Goal: Task Accomplishment & Management: Use online tool/utility

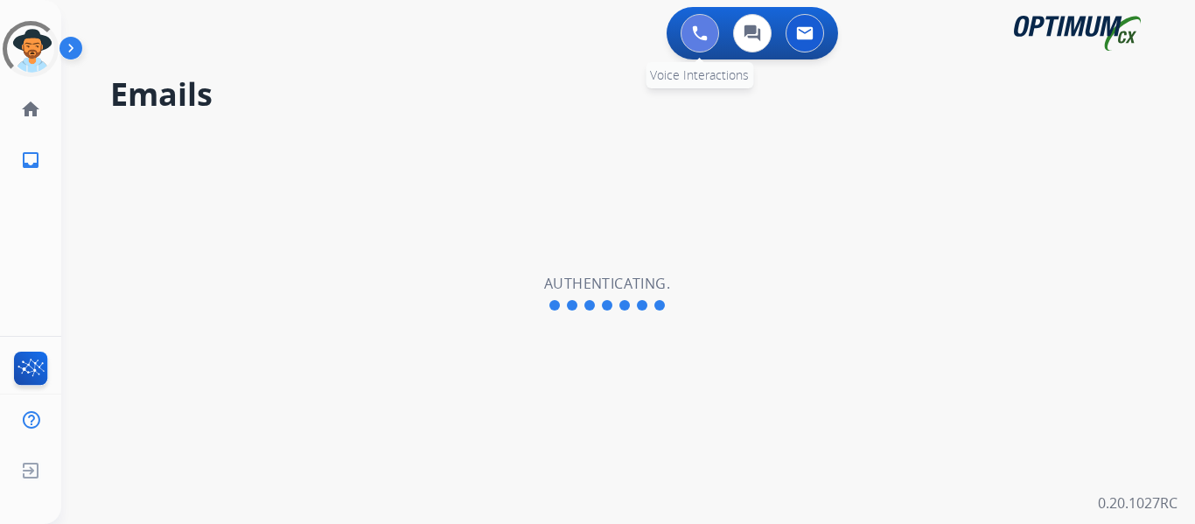
click at [702, 42] on button at bounding box center [699, 33] width 38 height 38
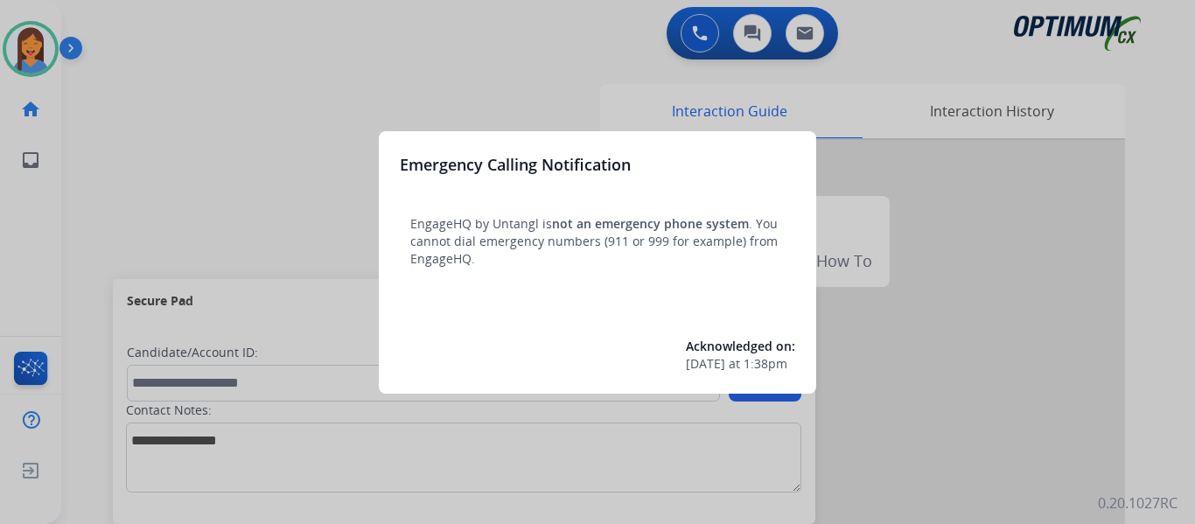
click at [163, 171] on div at bounding box center [597, 262] width 1195 height 524
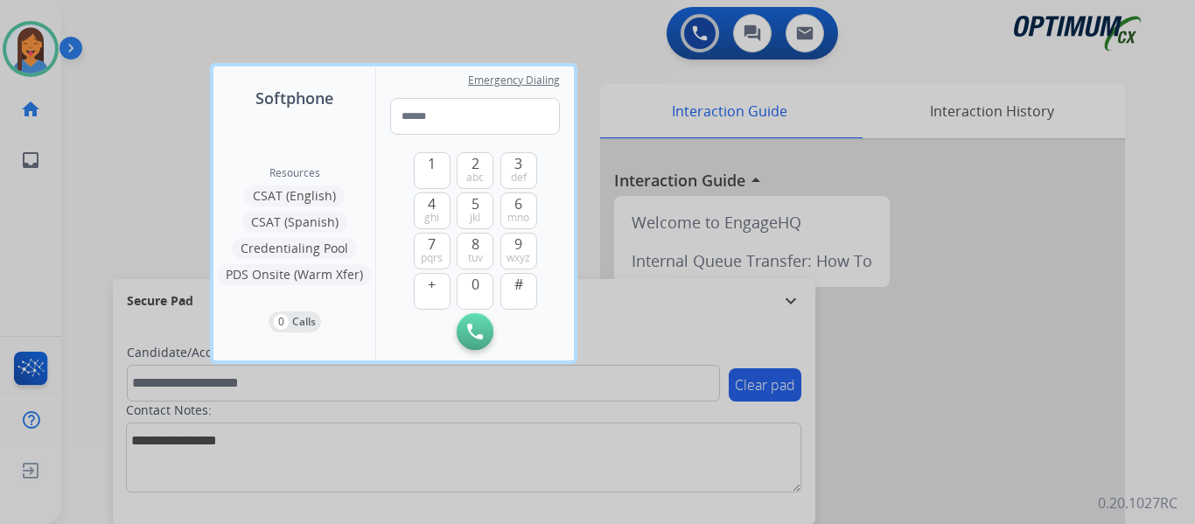
click at [148, 178] on div at bounding box center [597, 262] width 1195 height 524
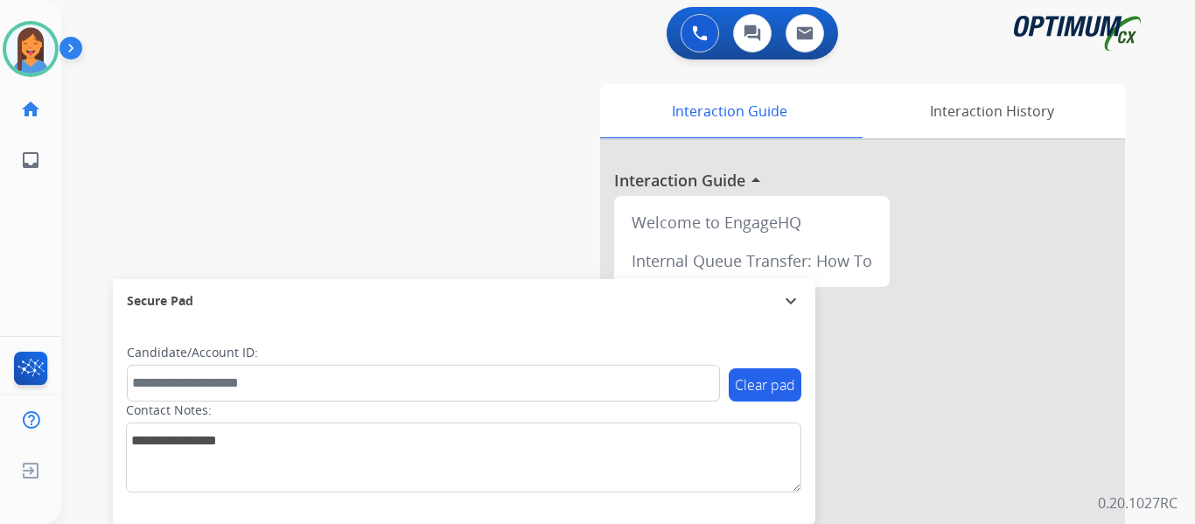
click at [560, 132] on div "Interaction Guide Interaction History Interaction Guide arrow_drop_up Welcome t…" at bounding box center [819, 438] width 610 height 708
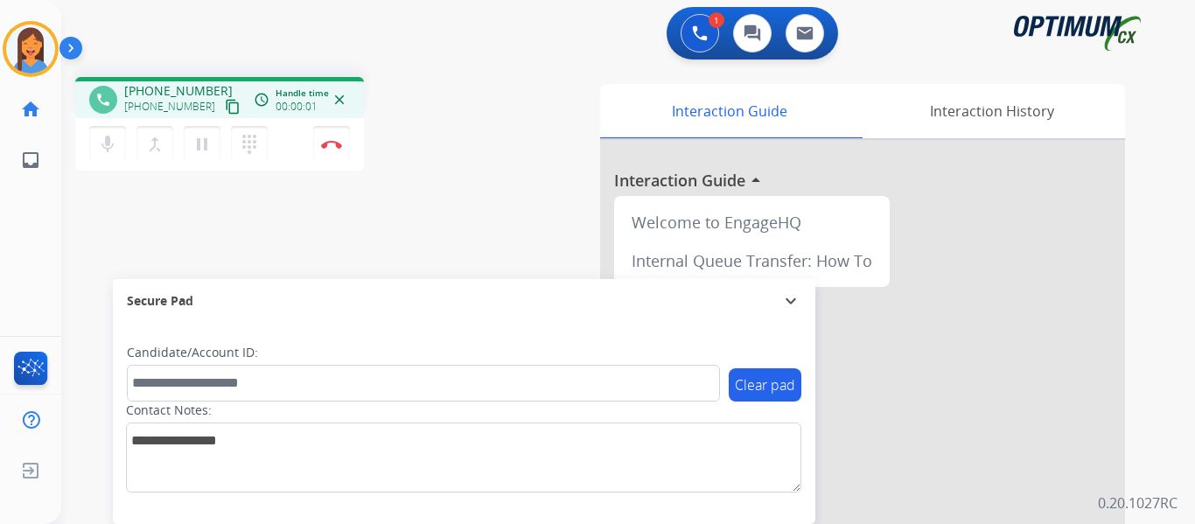
click at [225, 100] on mat-icon "content_copy" at bounding box center [233, 107] width 16 height 16
click at [338, 149] on button "Disconnect" at bounding box center [331, 144] width 37 height 37
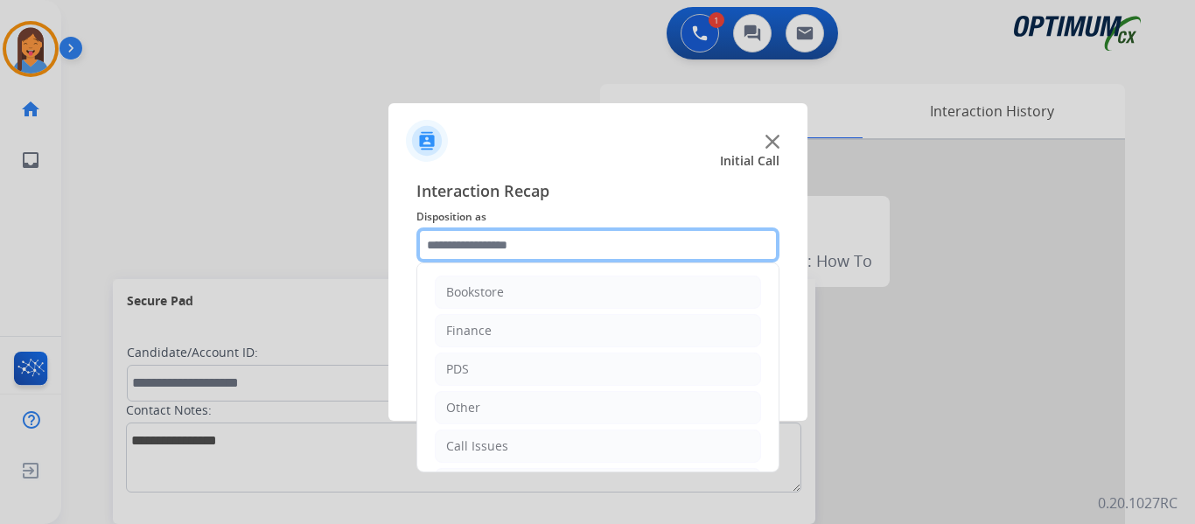
click at [501, 251] on input "text" at bounding box center [597, 244] width 363 height 35
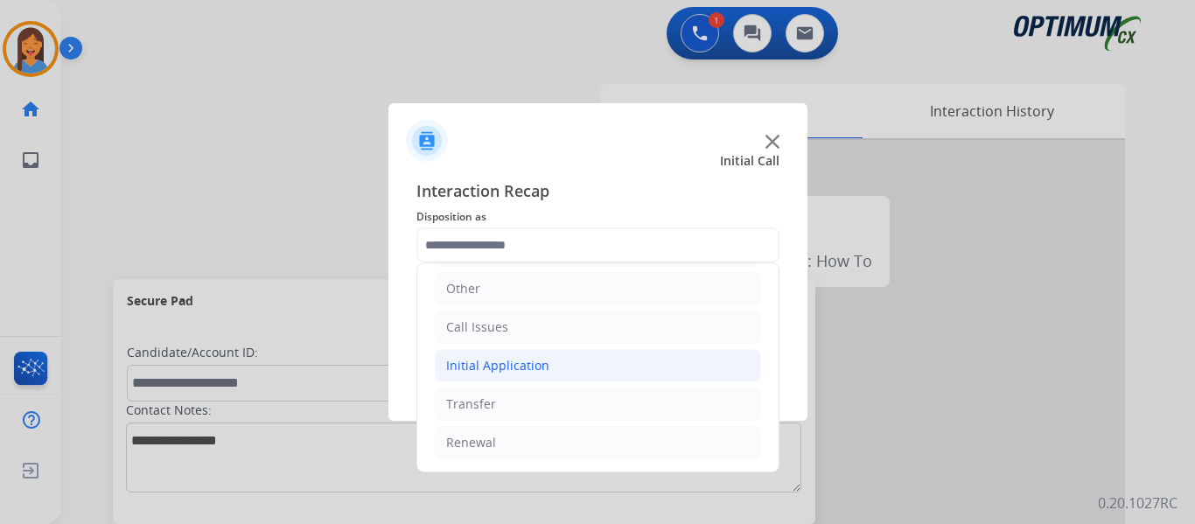
click at [515, 370] on div "Initial Application" at bounding box center [497, 365] width 103 height 17
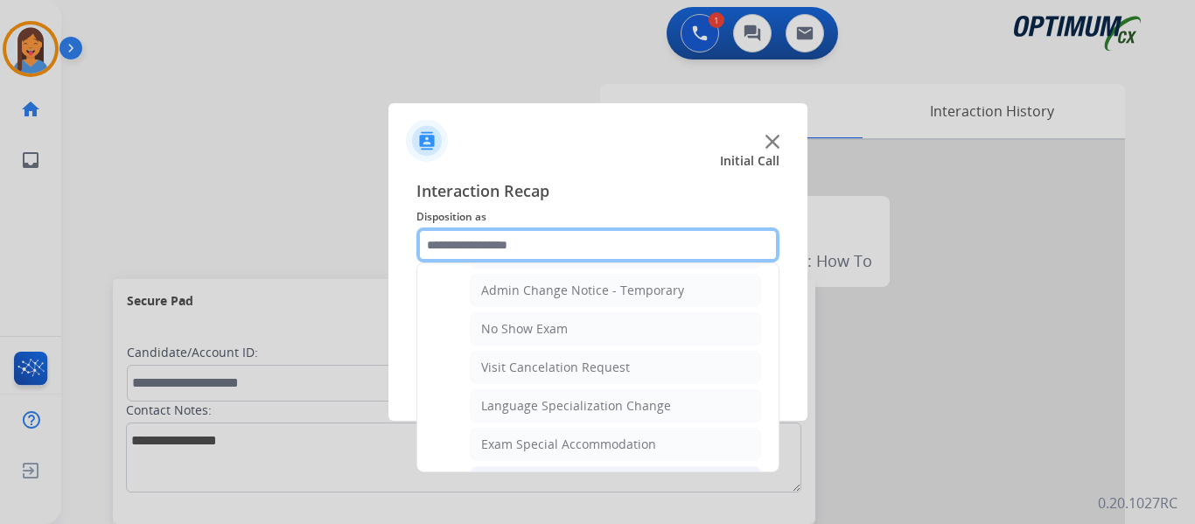
scroll to position [710, 0]
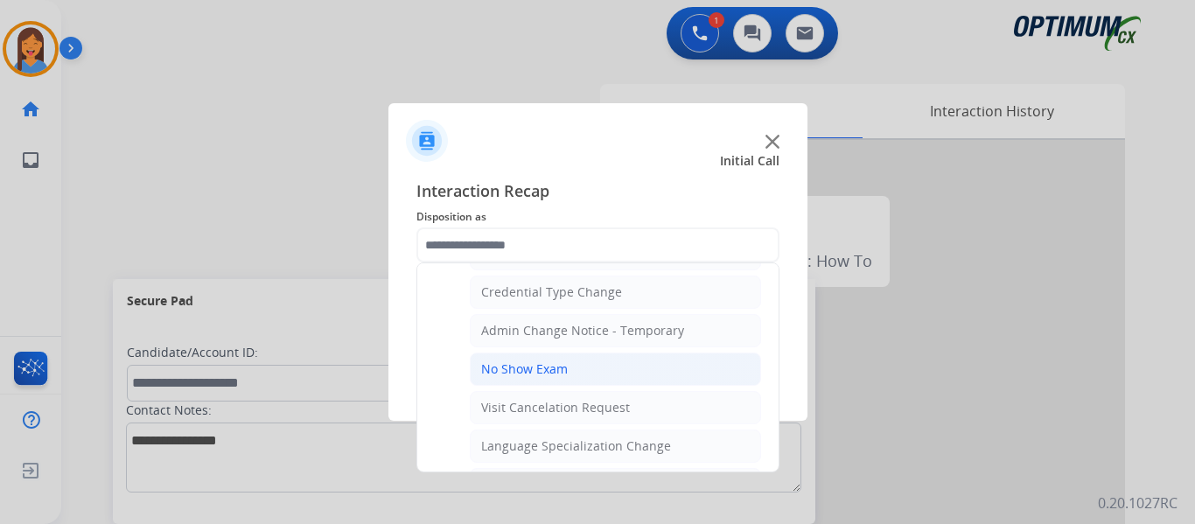
click at [543, 377] on div "No Show Exam" at bounding box center [524, 368] width 87 height 17
type input "**********"
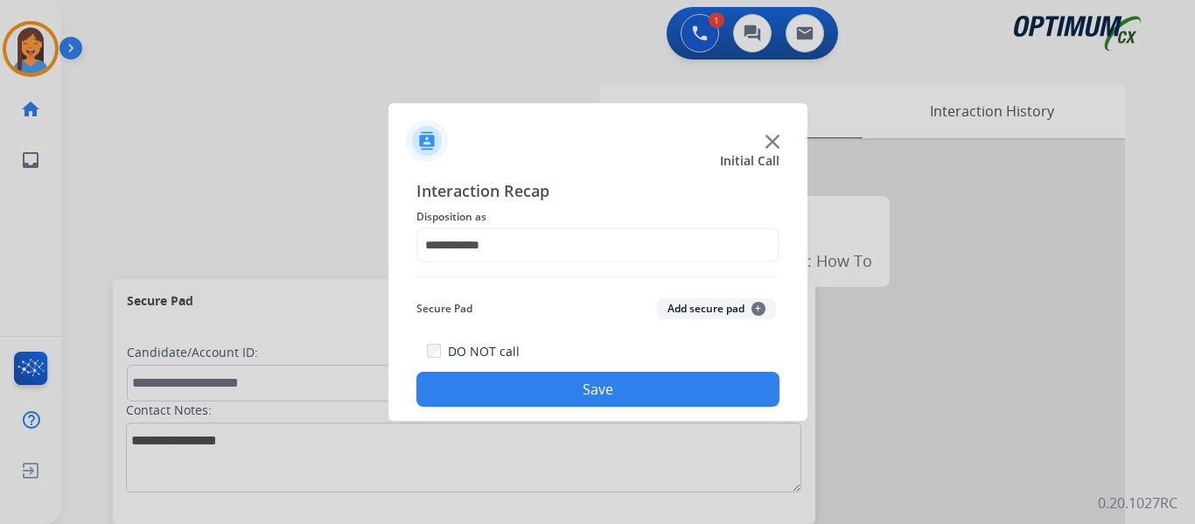
click at [596, 387] on button "Save" at bounding box center [597, 389] width 363 height 35
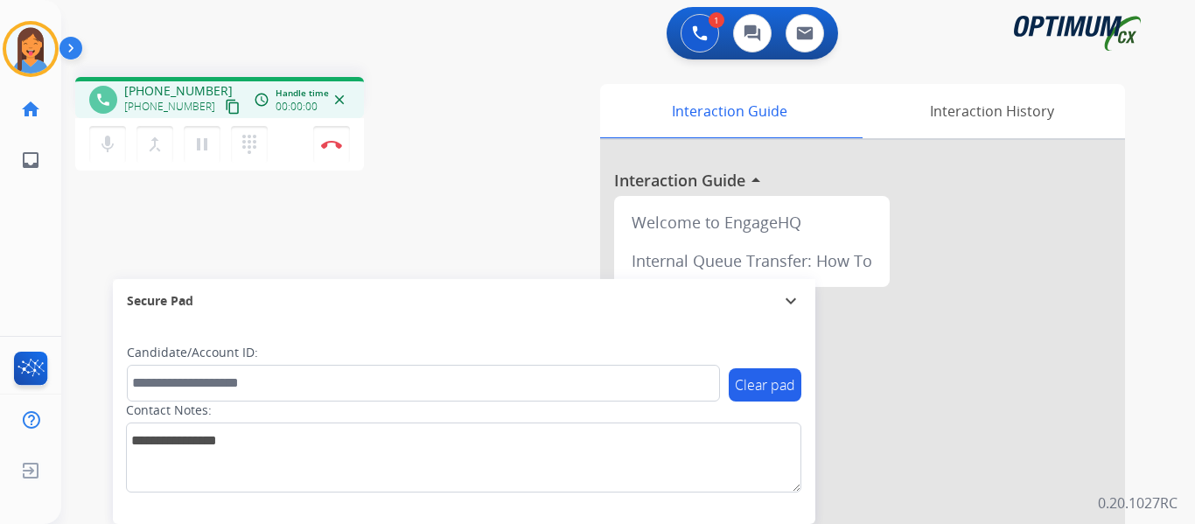
click at [225, 102] on mat-icon "content_copy" at bounding box center [233, 107] width 16 height 16
click at [325, 149] on button "Disconnect" at bounding box center [331, 144] width 37 height 37
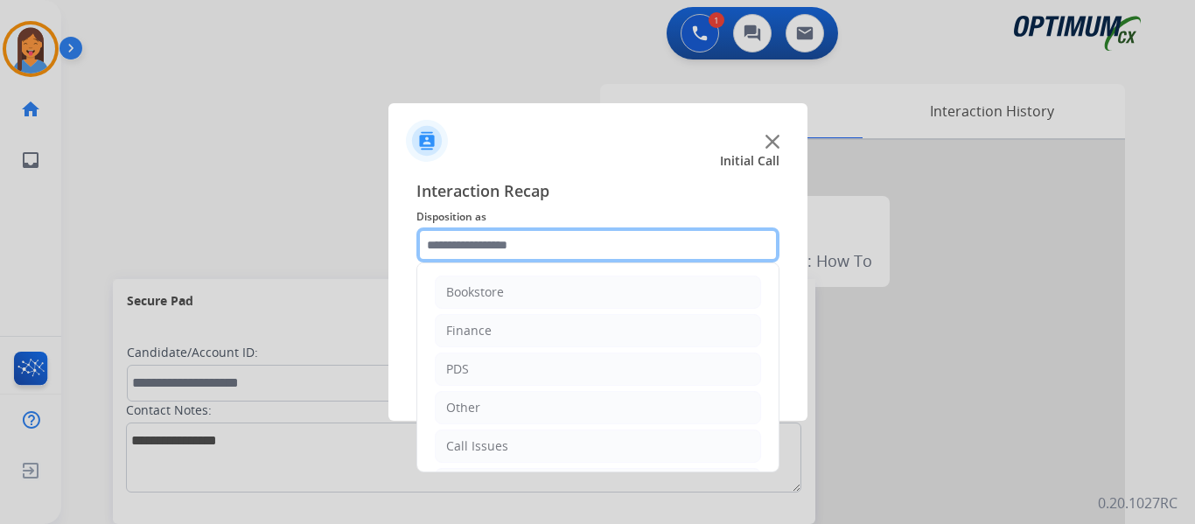
click at [512, 249] on input "text" at bounding box center [597, 244] width 363 height 35
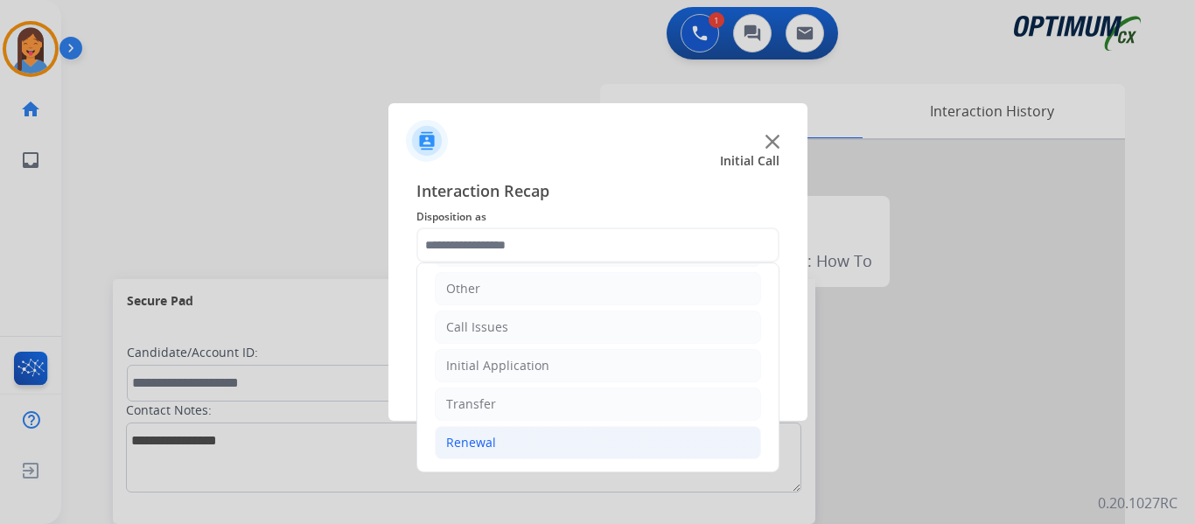
click at [481, 449] on div "Renewal" at bounding box center [471, 442] width 50 height 17
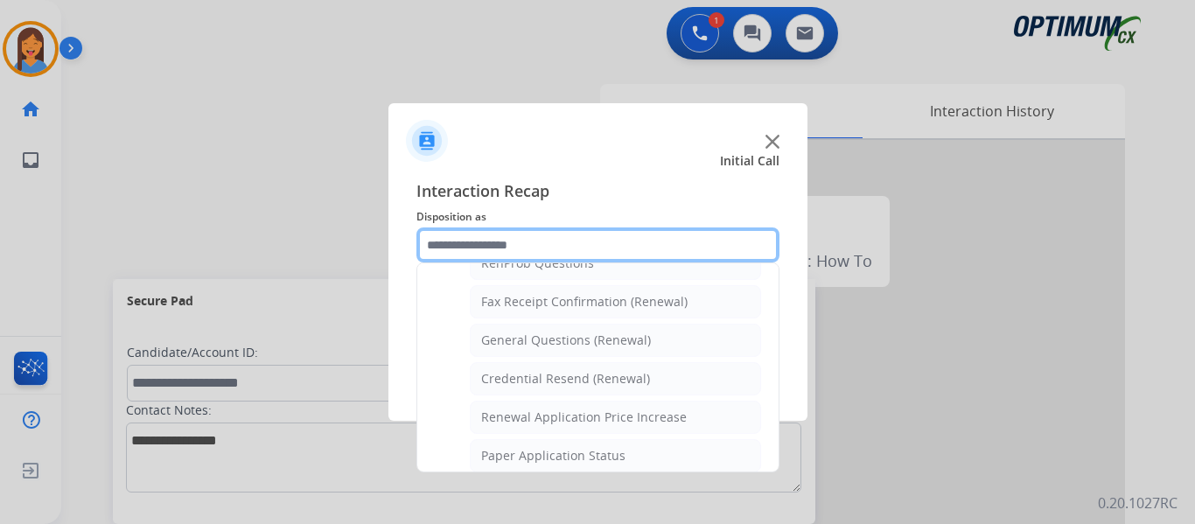
scroll to position [469, 0]
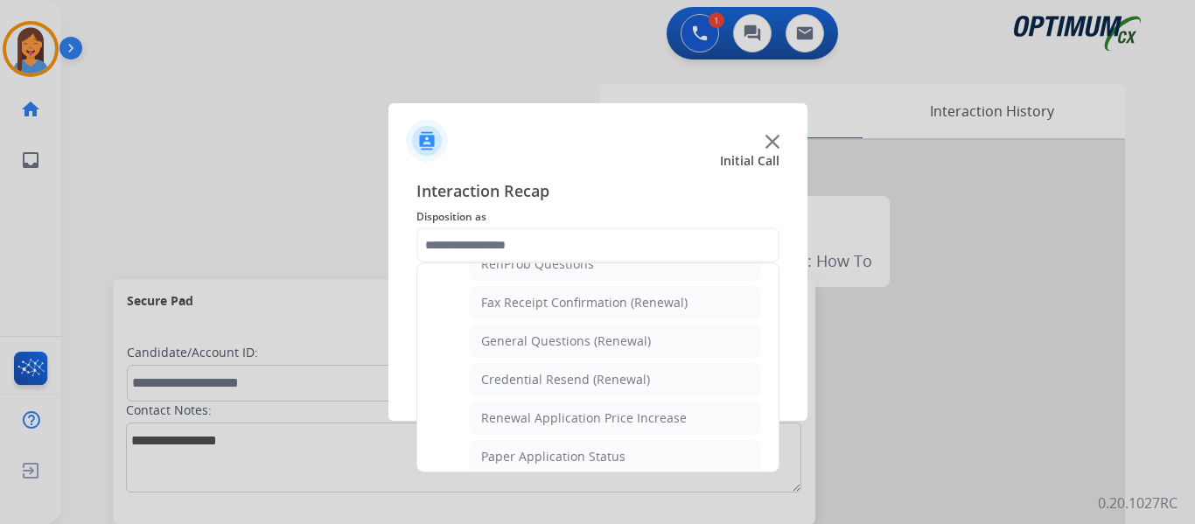
click at [540, 347] on div "General Questions (Renewal)" at bounding box center [566, 340] width 170 height 17
type input "**********"
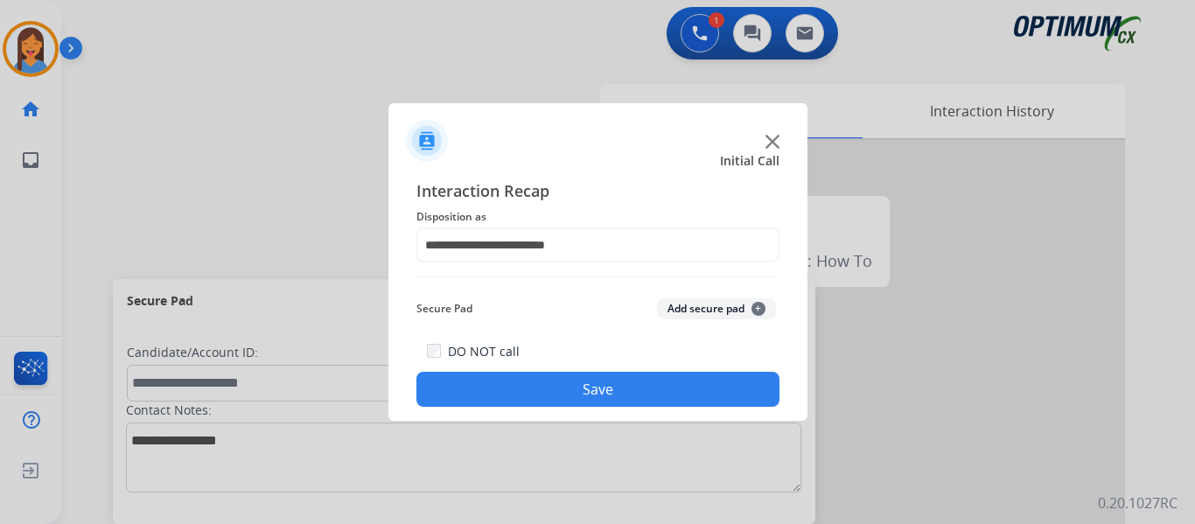
click at [565, 391] on button "Save" at bounding box center [597, 389] width 363 height 35
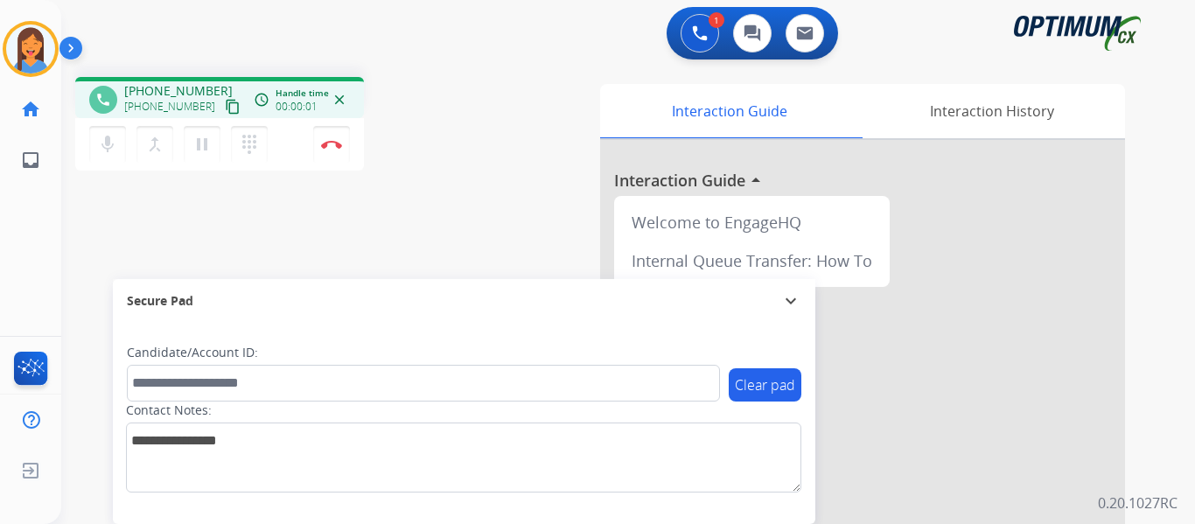
click at [225, 111] on mat-icon "content_copy" at bounding box center [233, 107] width 16 height 16
click at [339, 143] on img at bounding box center [331, 144] width 21 height 9
click at [333, 154] on button "Disconnect" at bounding box center [331, 144] width 37 height 37
click at [318, 151] on button "Disconnect" at bounding box center [331, 144] width 37 height 37
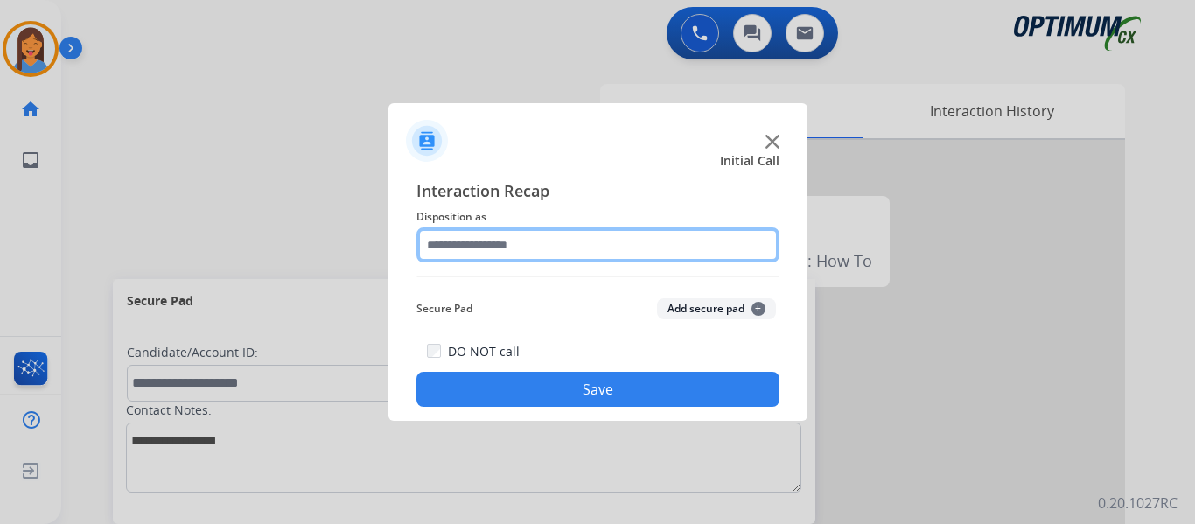
click at [476, 259] on input "text" at bounding box center [597, 244] width 363 height 35
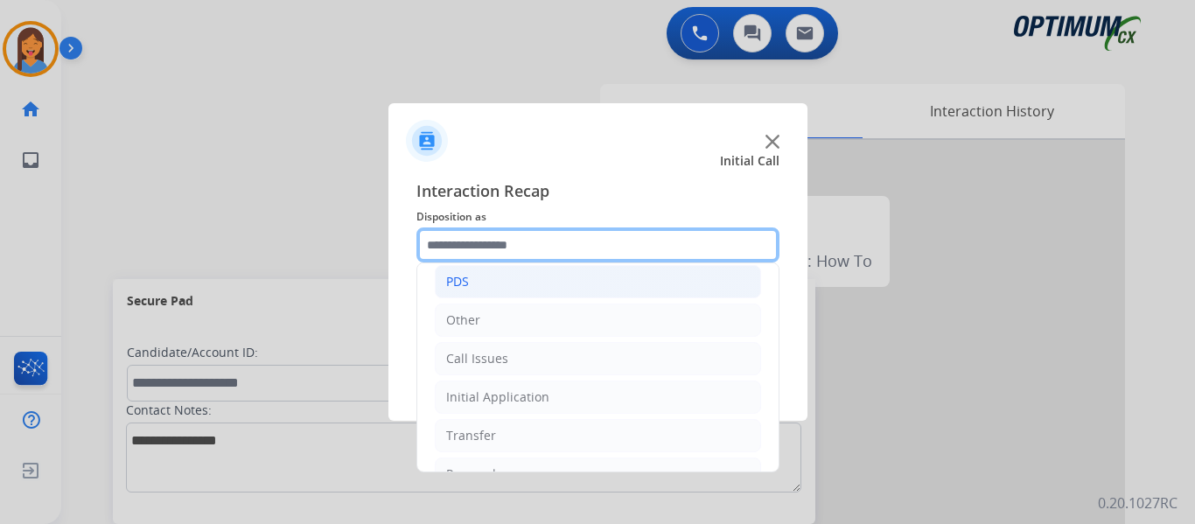
scroll to position [119, 0]
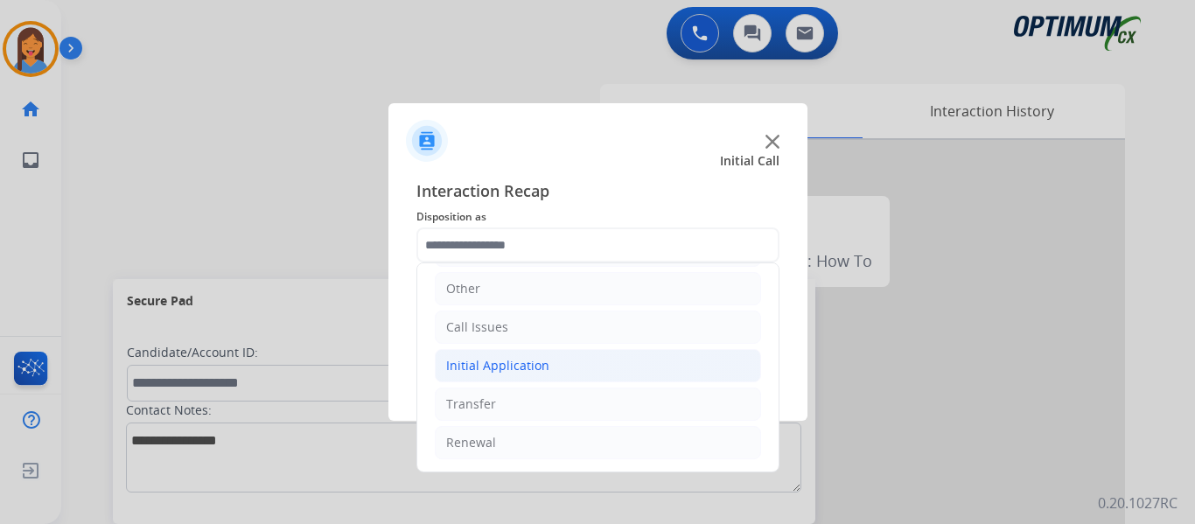
click at [512, 365] on div "Initial Application" at bounding box center [497, 365] width 103 height 17
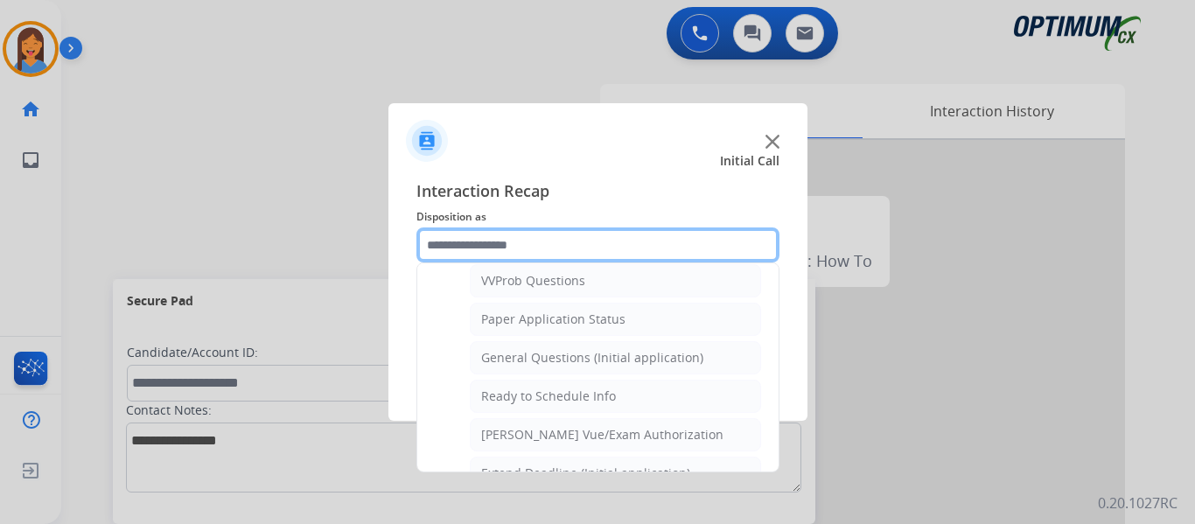
scroll to position [993, 0]
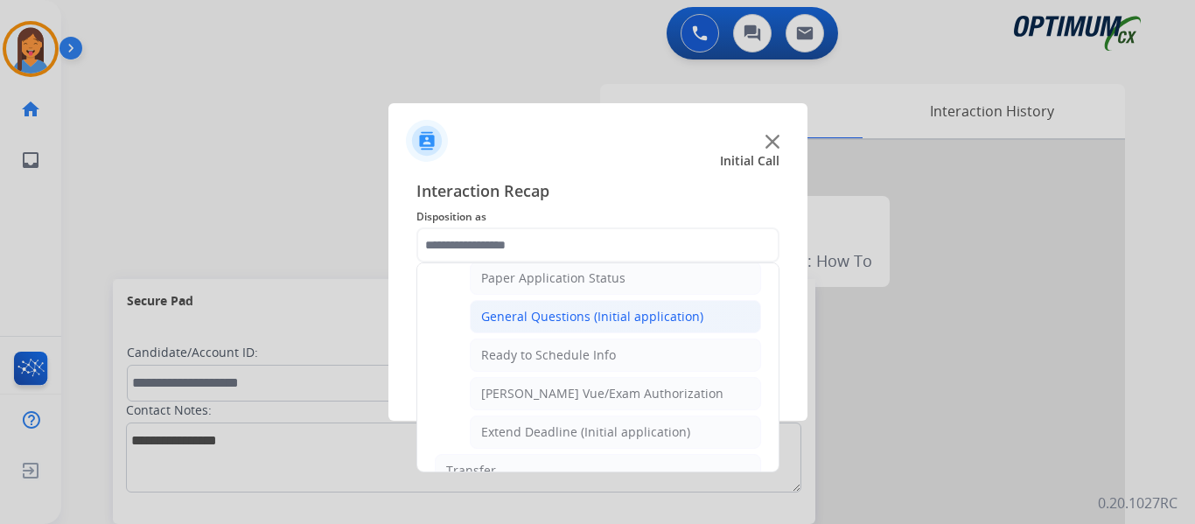
click at [528, 324] on div "General Questions (Initial application)" at bounding box center [592, 316] width 222 height 17
type input "**********"
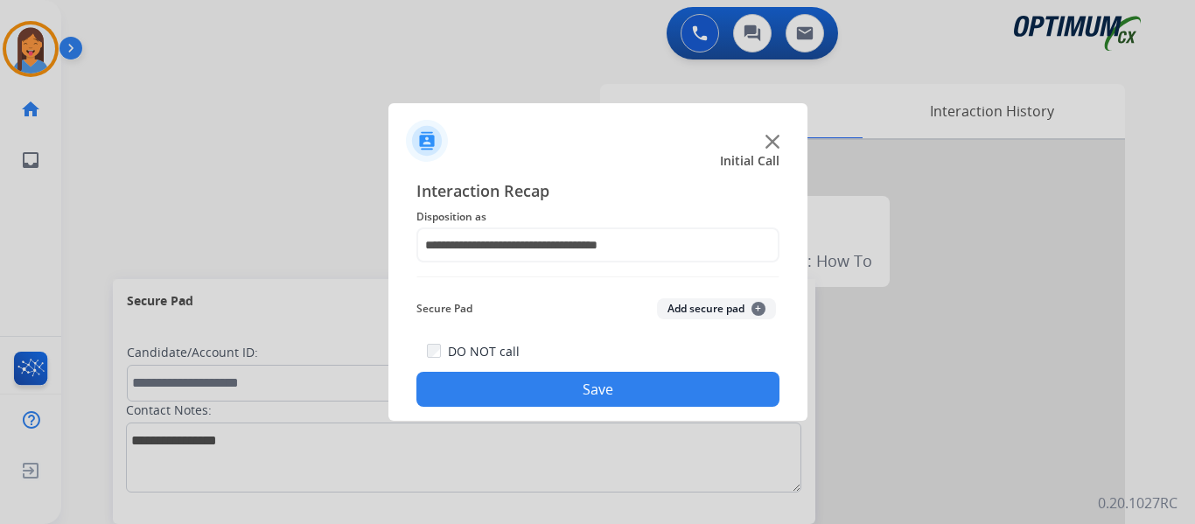
click at [547, 380] on button "Save" at bounding box center [597, 389] width 363 height 35
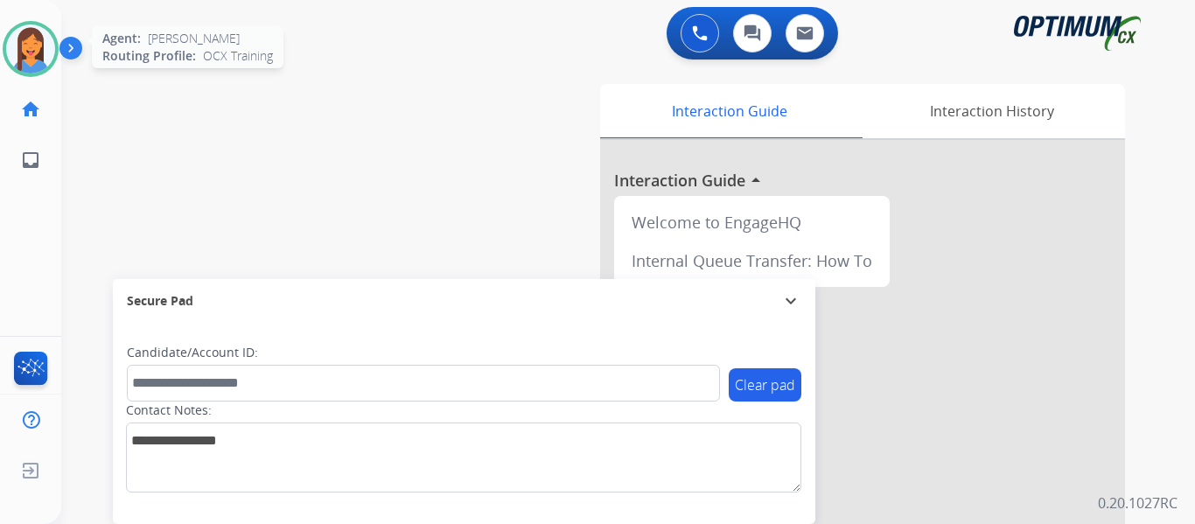
click at [24, 59] on img at bounding box center [30, 48] width 49 height 49
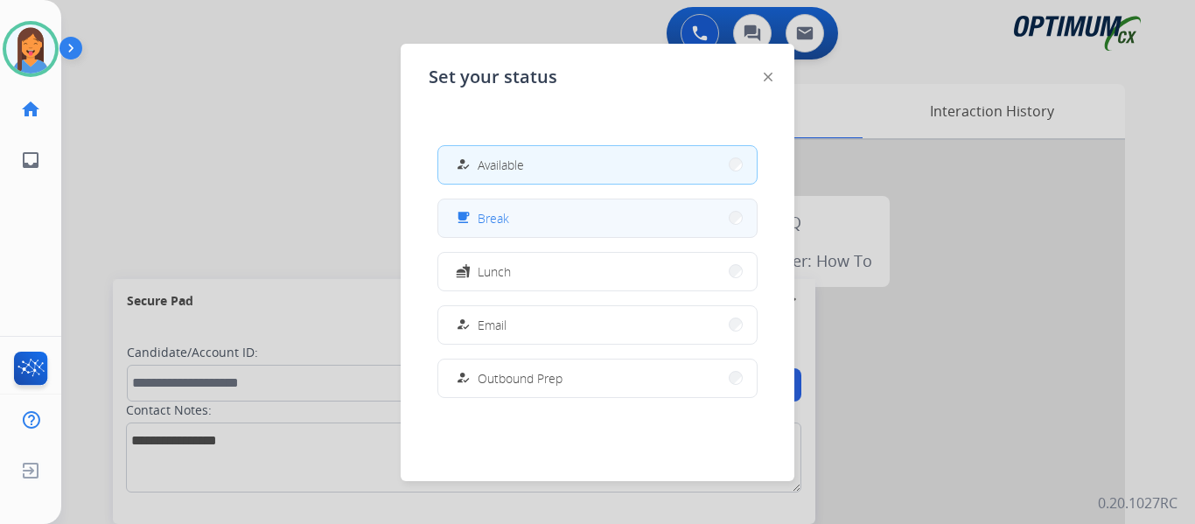
click at [470, 226] on div "free_breakfast" at bounding box center [464, 217] width 25 height 21
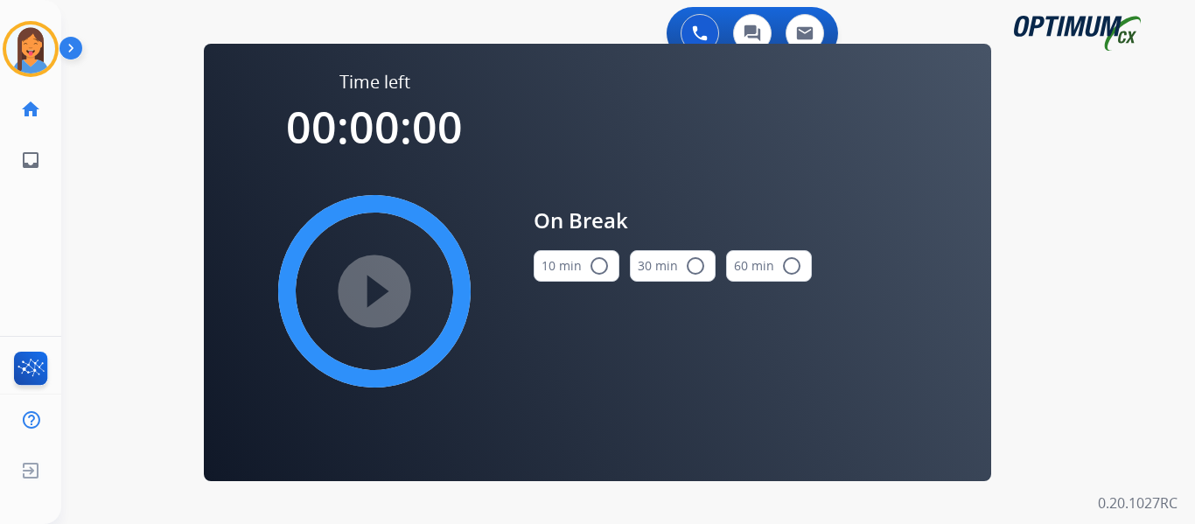
click at [585, 267] on button "10 min radio_button_unchecked" at bounding box center [576, 265] width 86 height 31
click at [364, 284] on mat-icon "play_circle_filled" at bounding box center [374, 291] width 21 height 21
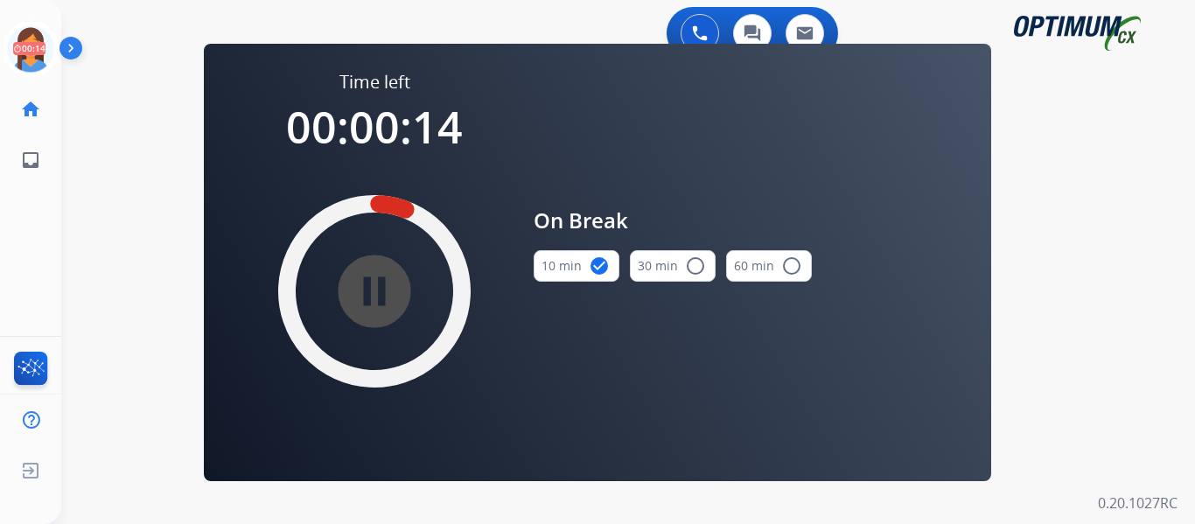
drag, startPoint x: 35, startPoint y: 56, endPoint x: 64, endPoint y: 64, distance: 29.9
click at [35, 56] on icon at bounding box center [31, 49] width 57 height 57
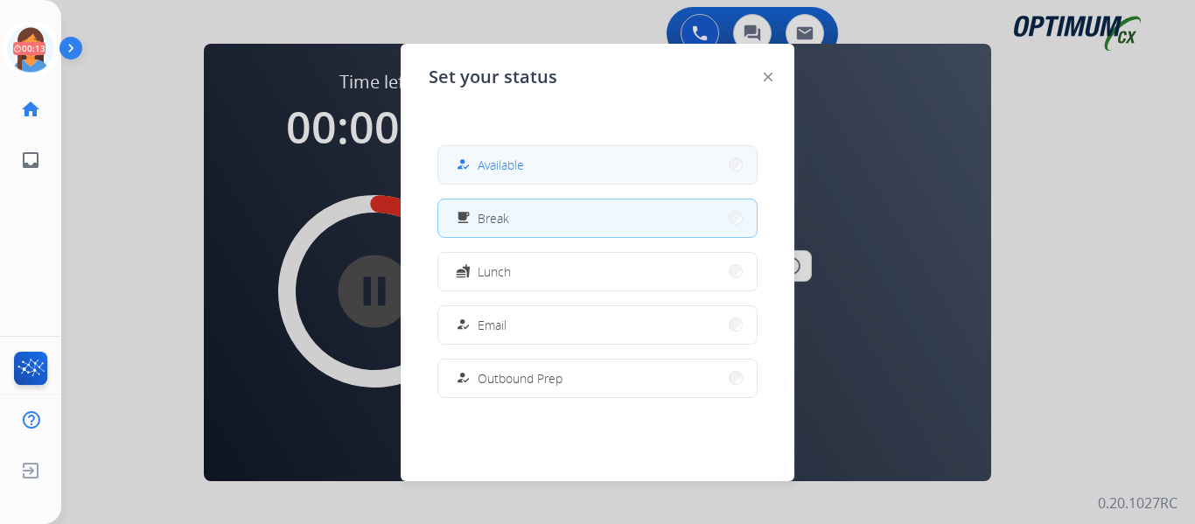
click at [504, 170] on span "Available" at bounding box center [500, 165] width 46 height 18
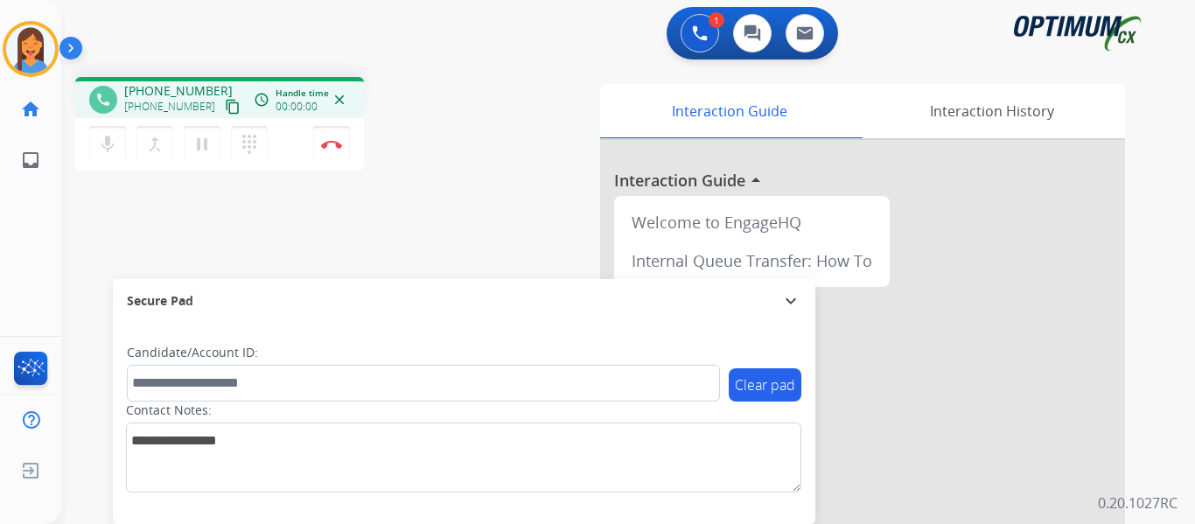
click at [225, 109] on mat-icon "content_copy" at bounding box center [233, 107] width 16 height 16
click at [324, 155] on button "Disconnect" at bounding box center [331, 144] width 37 height 37
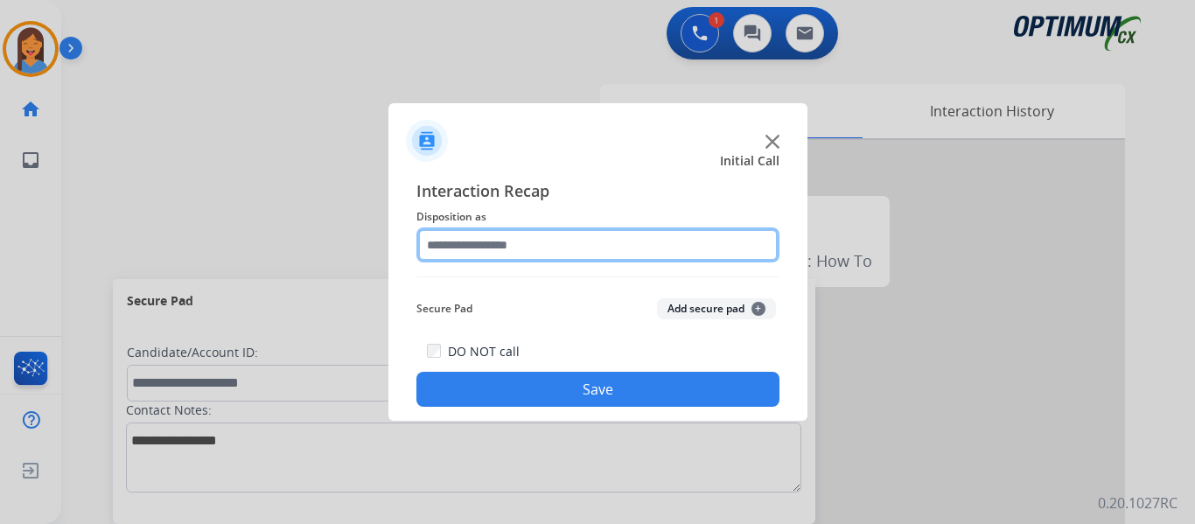
click at [561, 246] on input "text" at bounding box center [597, 244] width 363 height 35
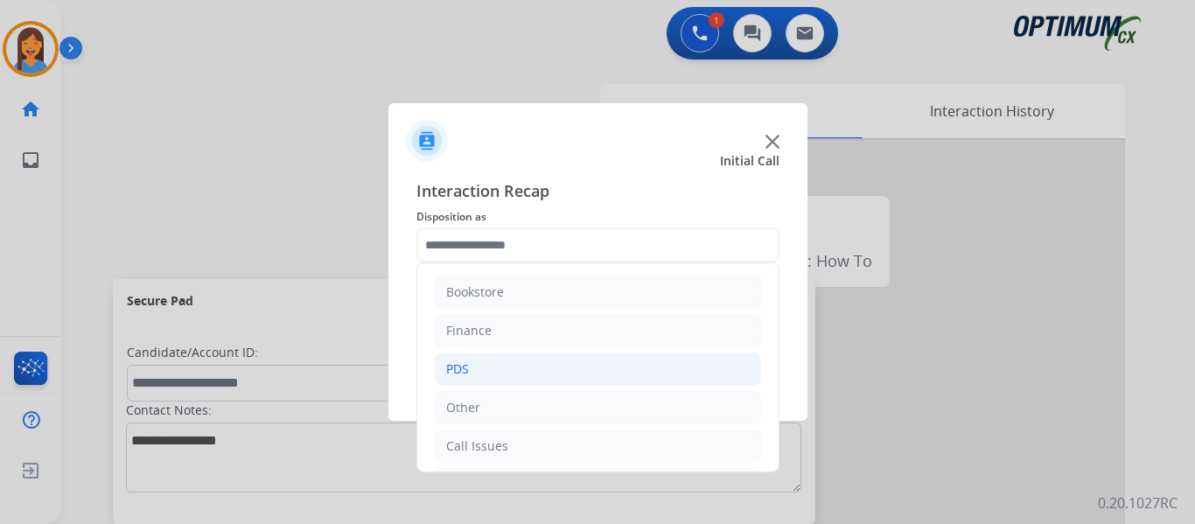
click at [487, 375] on li "PDS" at bounding box center [598, 368] width 326 height 33
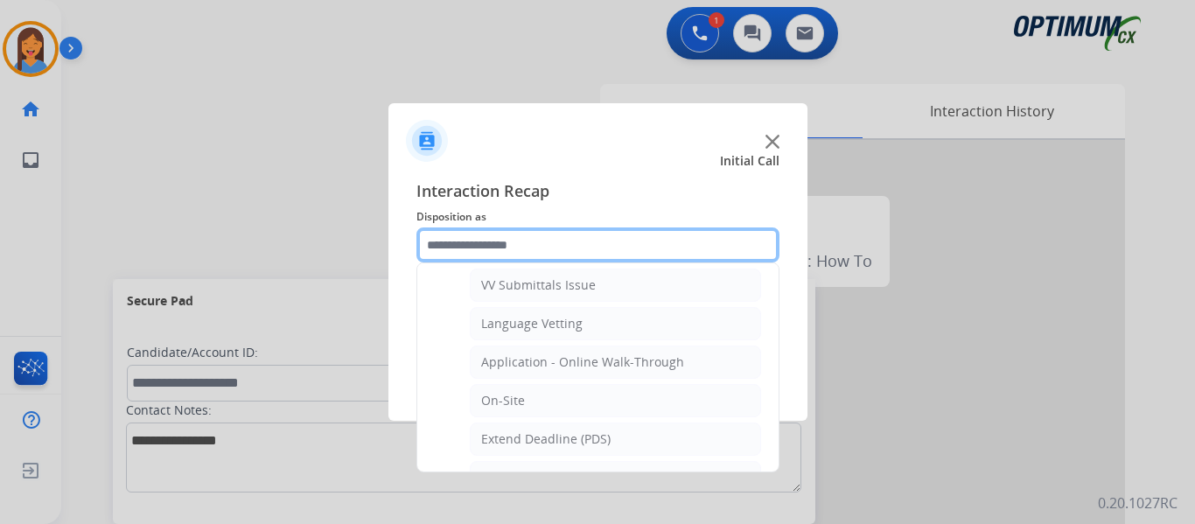
scroll to position [437, 0]
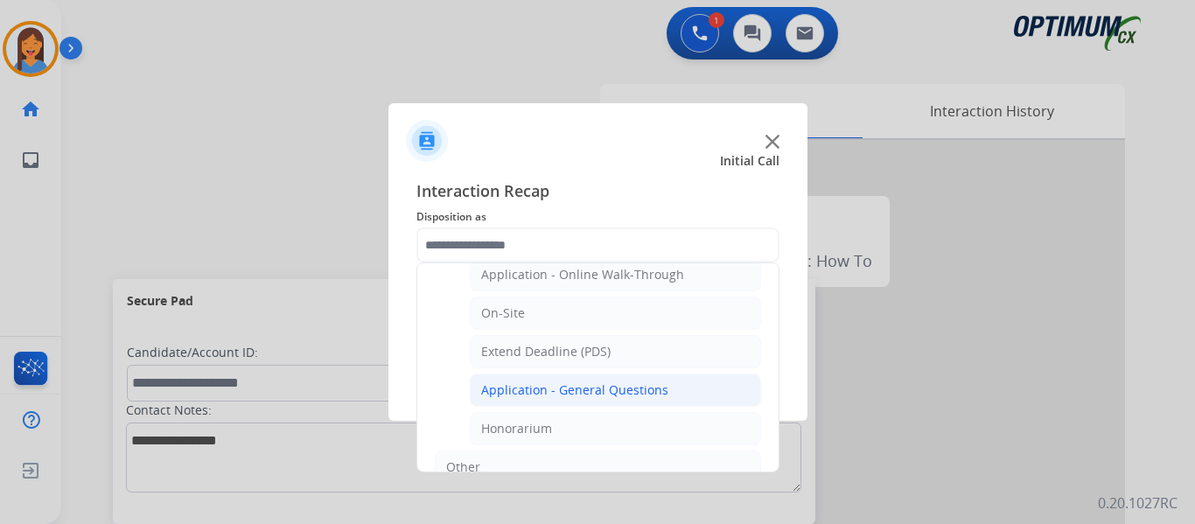
click at [595, 395] on div "Application - General Questions" at bounding box center [574, 389] width 187 height 17
type input "**********"
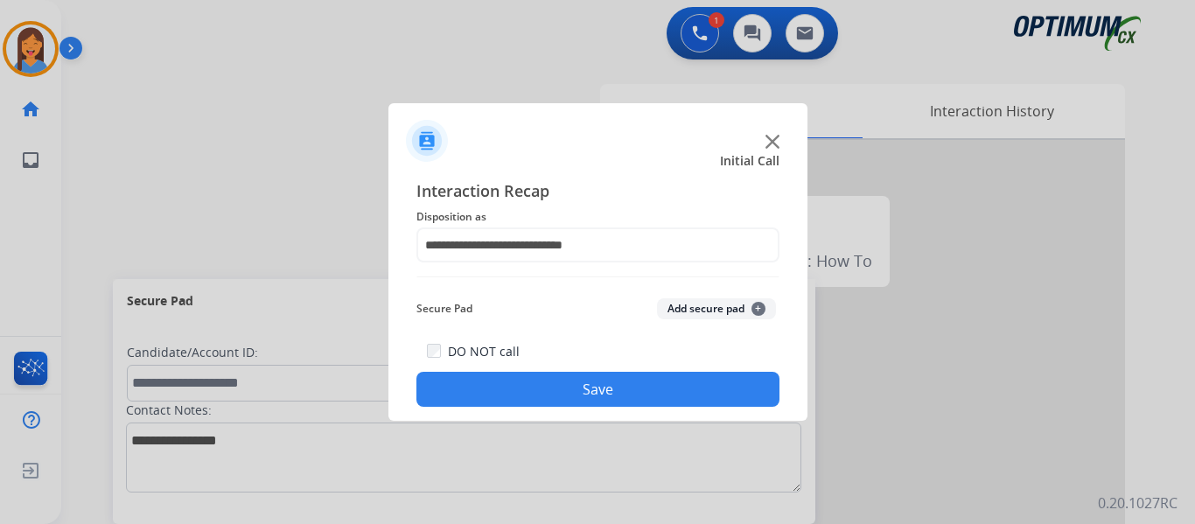
click at [621, 387] on button "Save" at bounding box center [597, 389] width 363 height 35
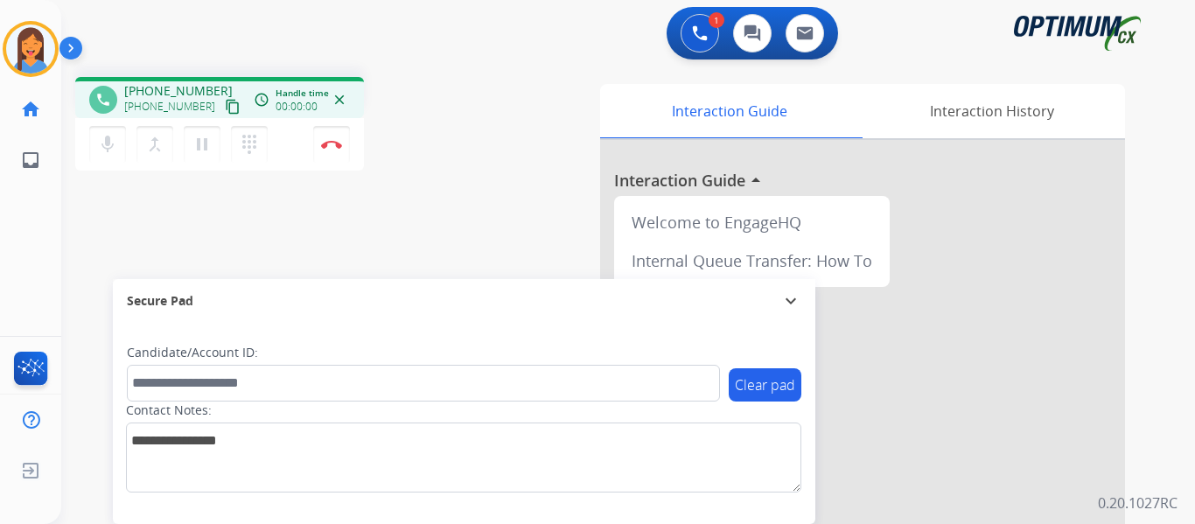
drag, startPoint x: 217, startPoint y: 102, endPoint x: 454, endPoint y: 126, distance: 238.2
click at [225, 102] on mat-icon "content_copy" at bounding box center [233, 107] width 16 height 16
click at [326, 141] on img at bounding box center [331, 144] width 21 height 9
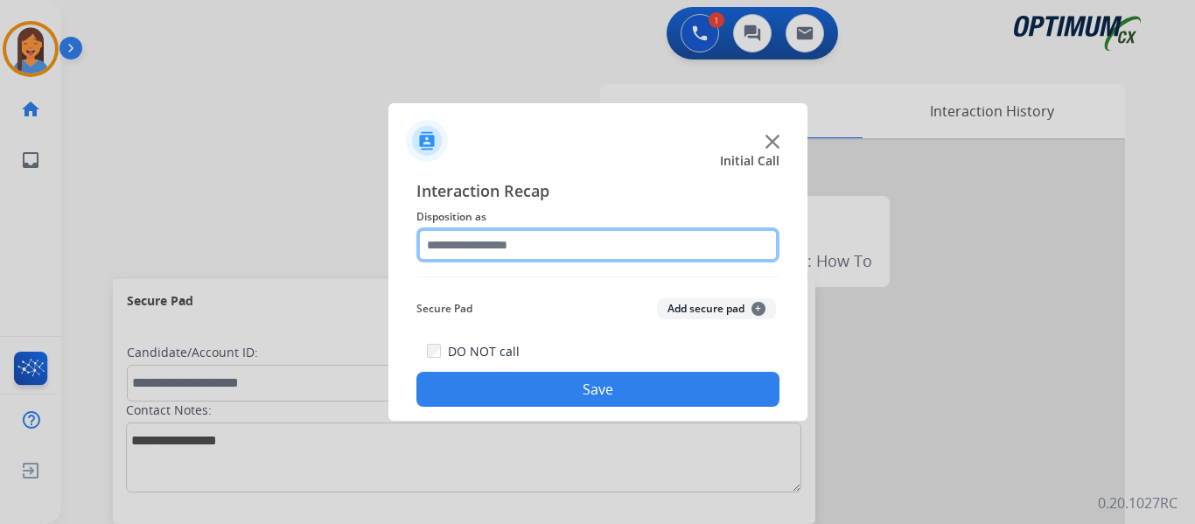
click at [475, 247] on input "text" at bounding box center [597, 244] width 363 height 35
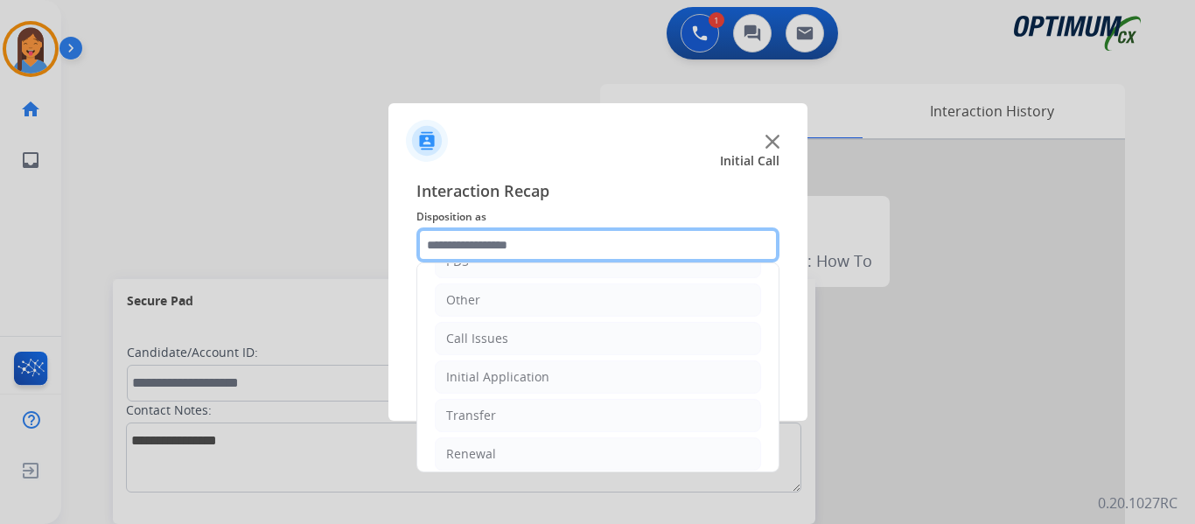
scroll to position [119, 0]
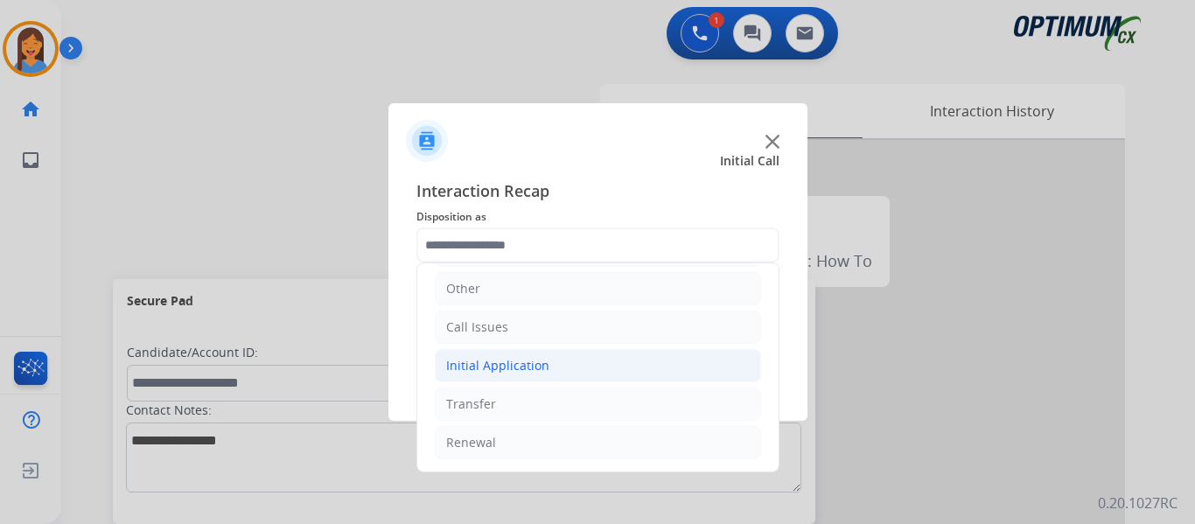
click at [505, 365] on div "Initial Application" at bounding box center [497, 365] width 103 height 17
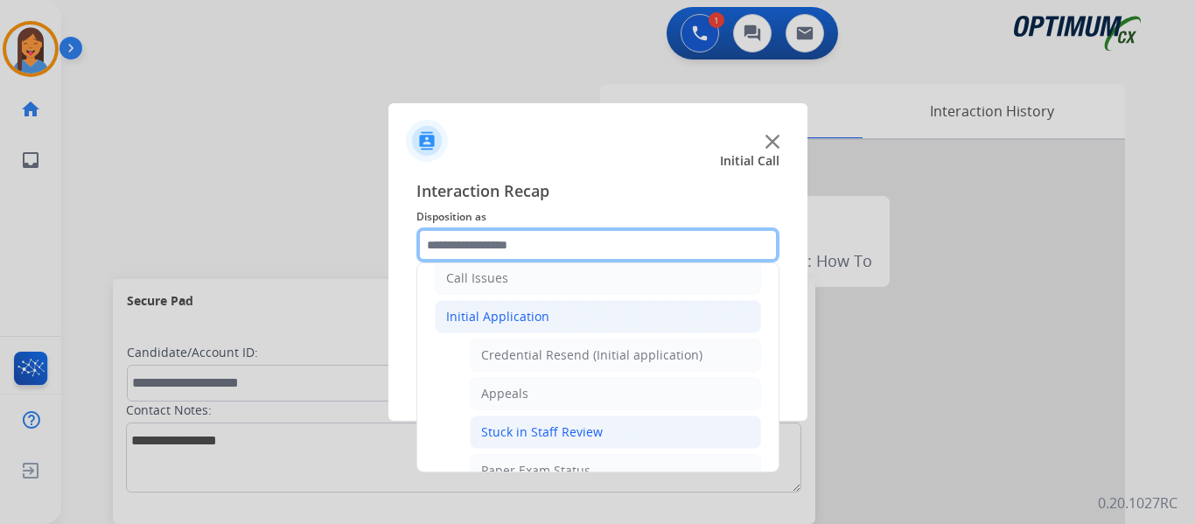
scroll to position [206, 0]
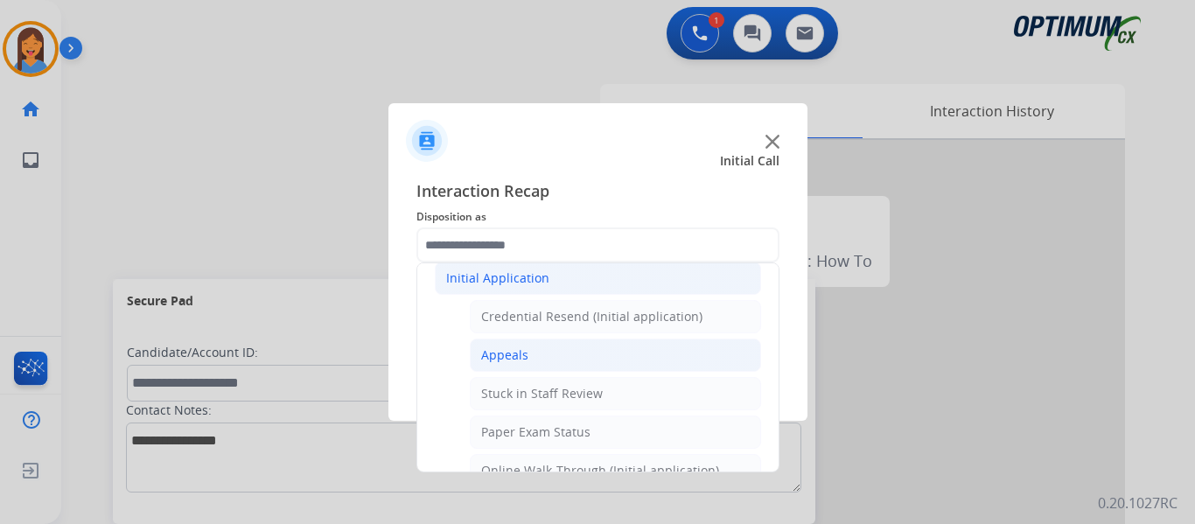
click at [516, 366] on li "Appeals" at bounding box center [615, 354] width 291 height 33
type input "*******"
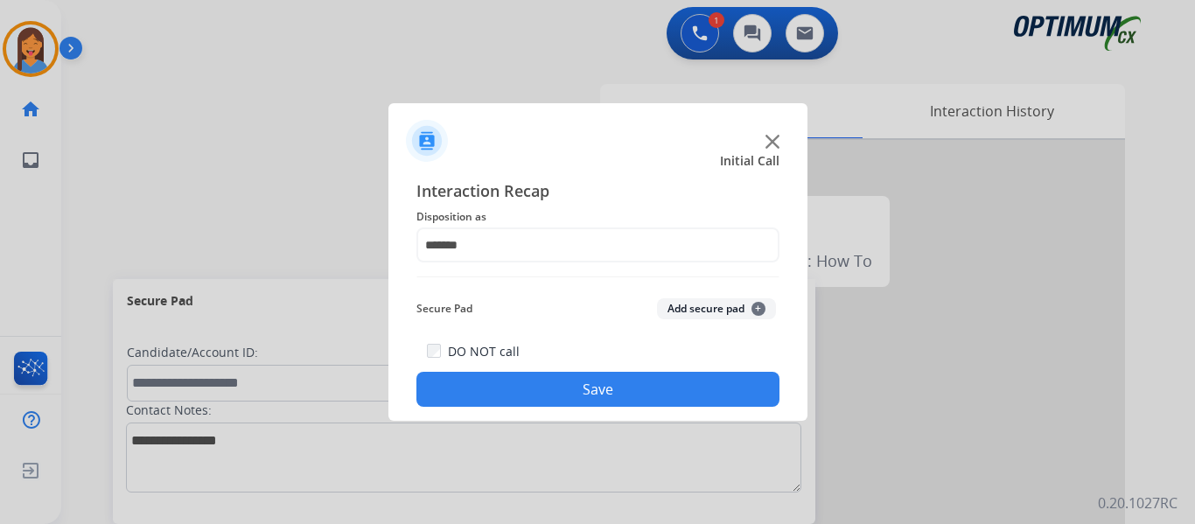
click at [540, 393] on button "Save" at bounding box center [597, 389] width 363 height 35
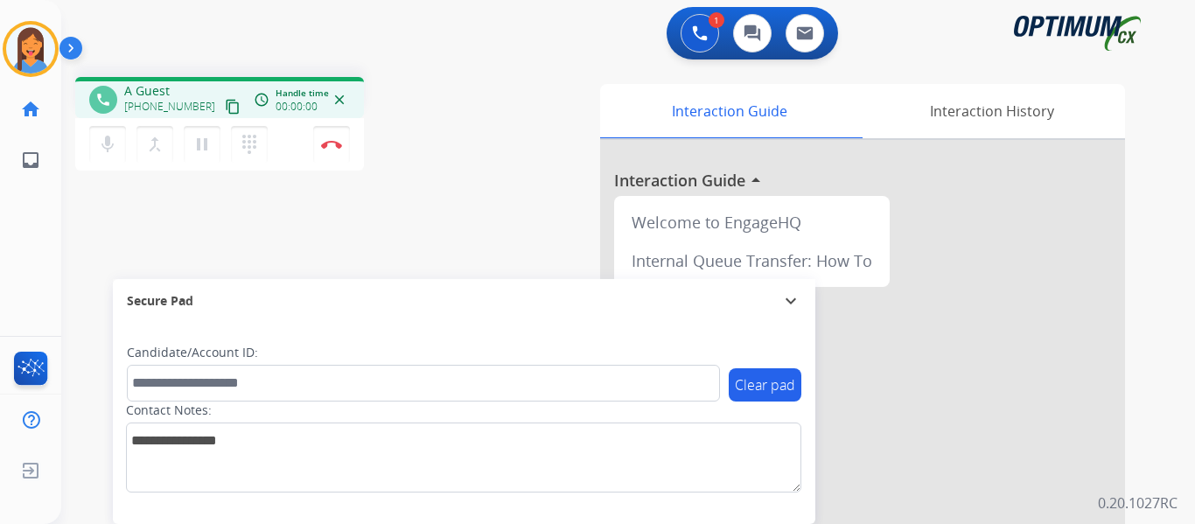
drag, startPoint x: 214, startPoint y: 101, endPoint x: 313, endPoint y: 126, distance: 102.0
click at [225, 101] on mat-icon "content_copy" at bounding box center [233, 107] width 16 height 16
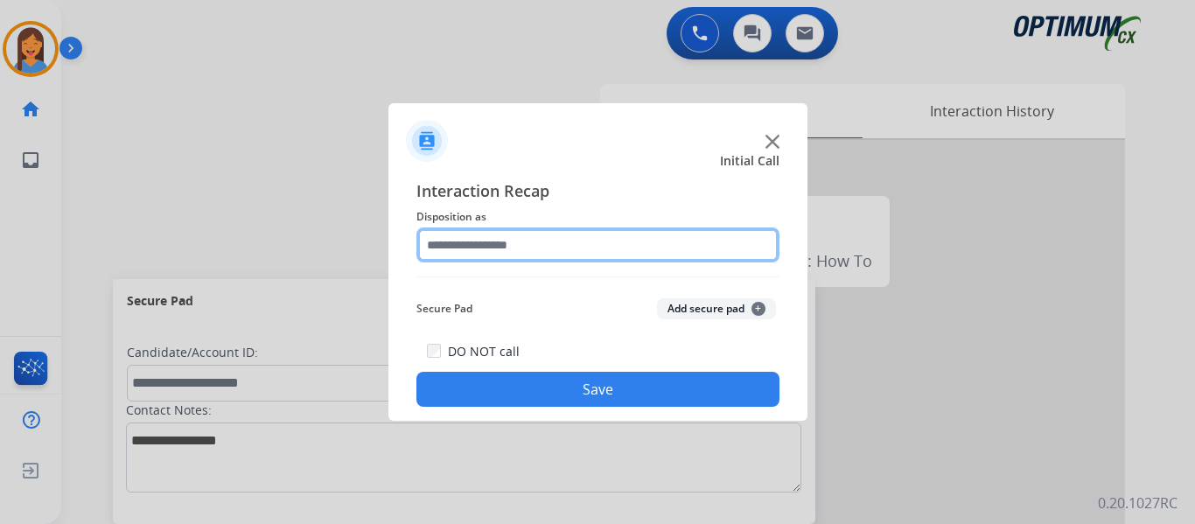
click at [606, 256] on input "text" at bounding box center [597, 244] width 363 height 35
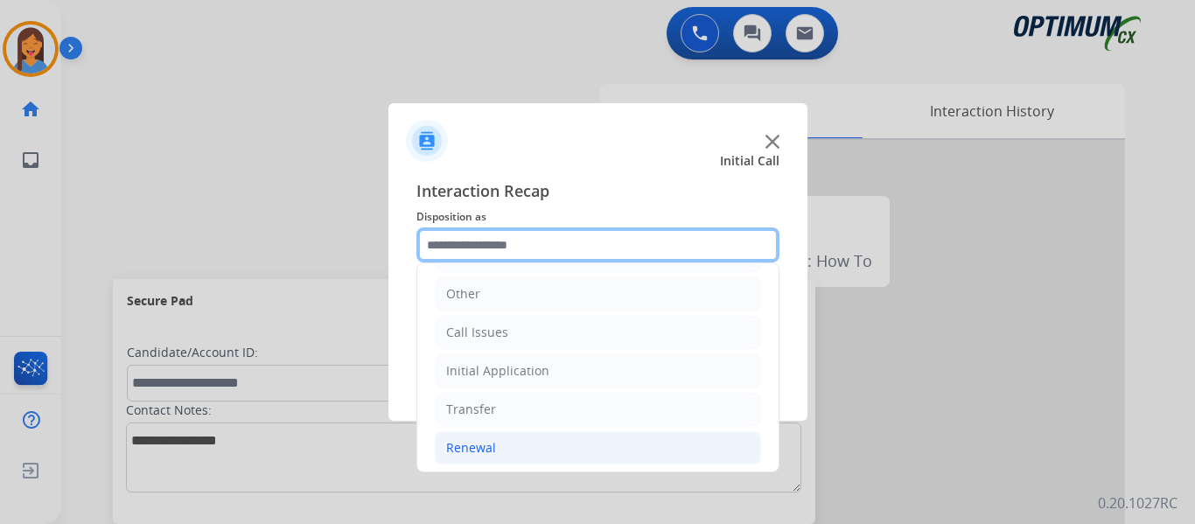
scroll to position [119, 0]
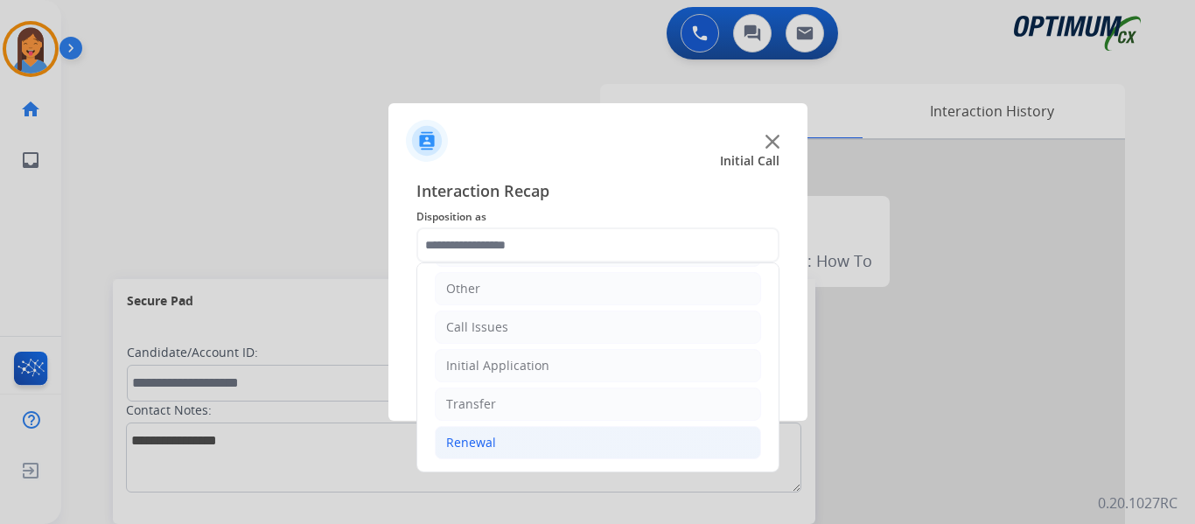
click at [479, 441] on div "Renewal" at bounding box center [471, 442] width 50 height 17
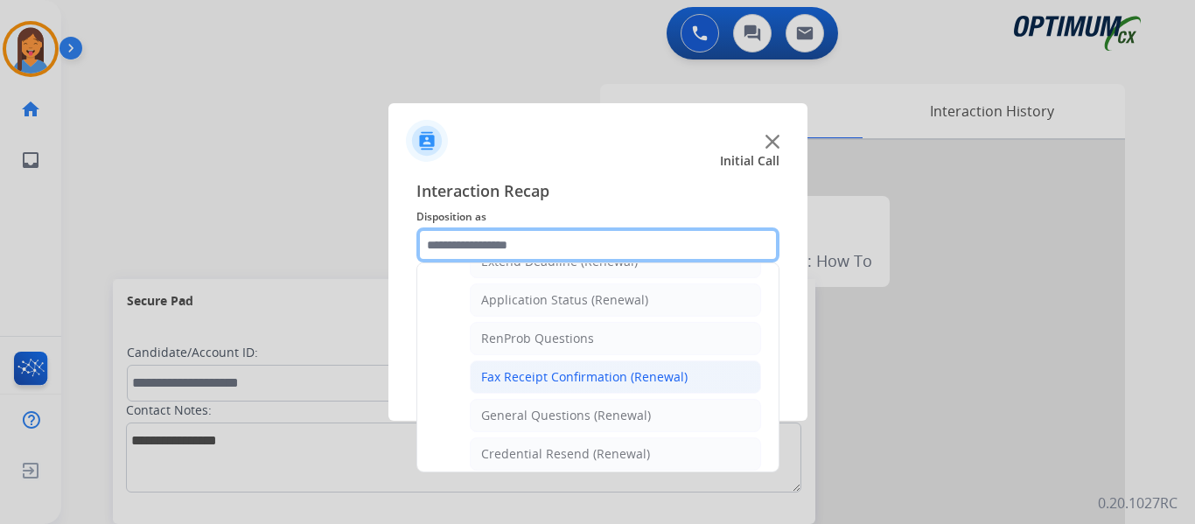
scroll to position [469, 0]
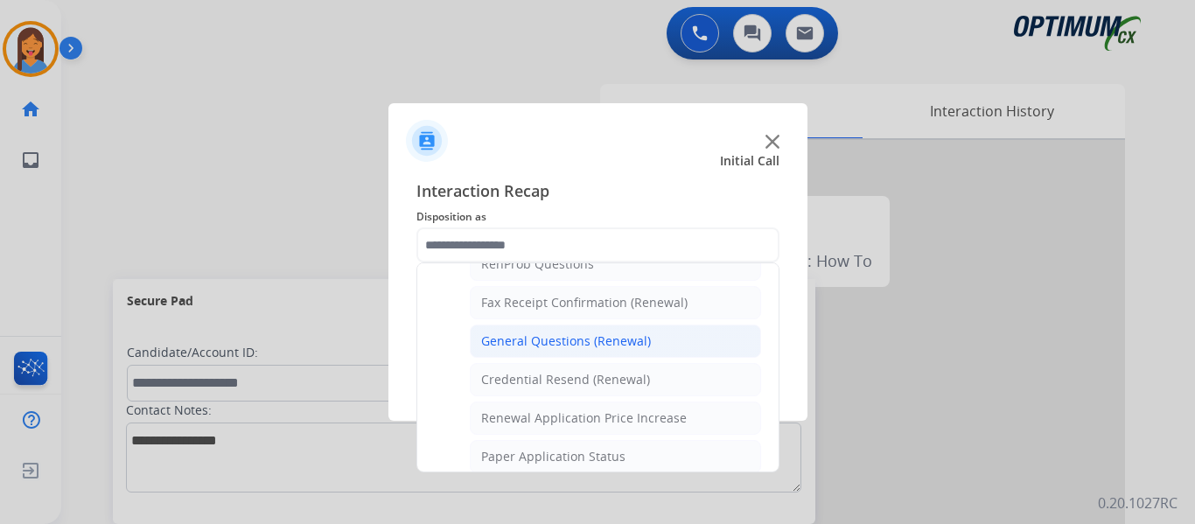
click at [545, 352] on li "General Questions (Renewal)" at bounding box center [615, 340] width 291 height 33
type input "**********"
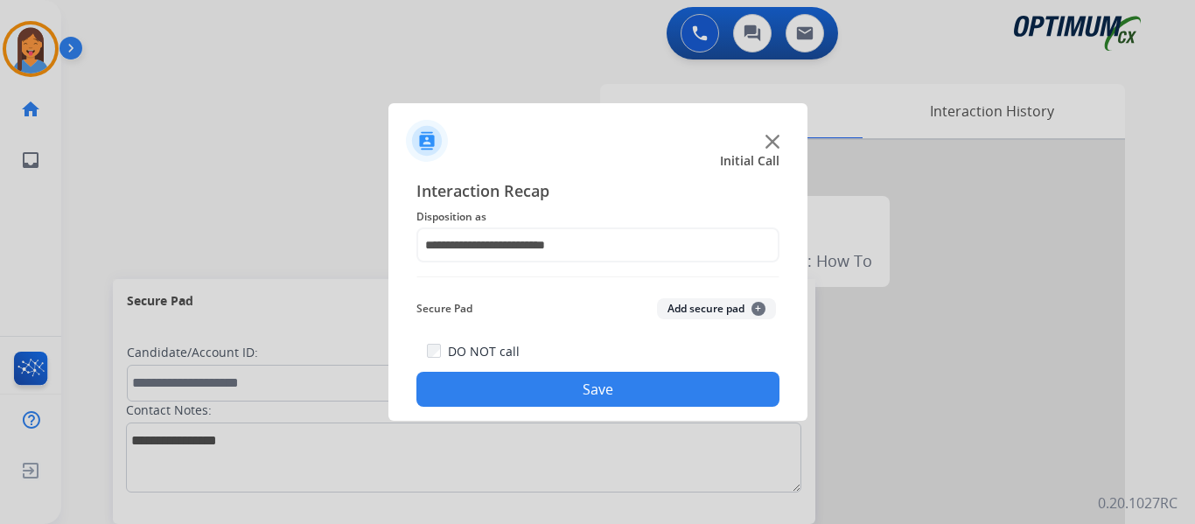
click at [619, 392] on button "Save" at bounding box center [597, 389] width 363 height 35
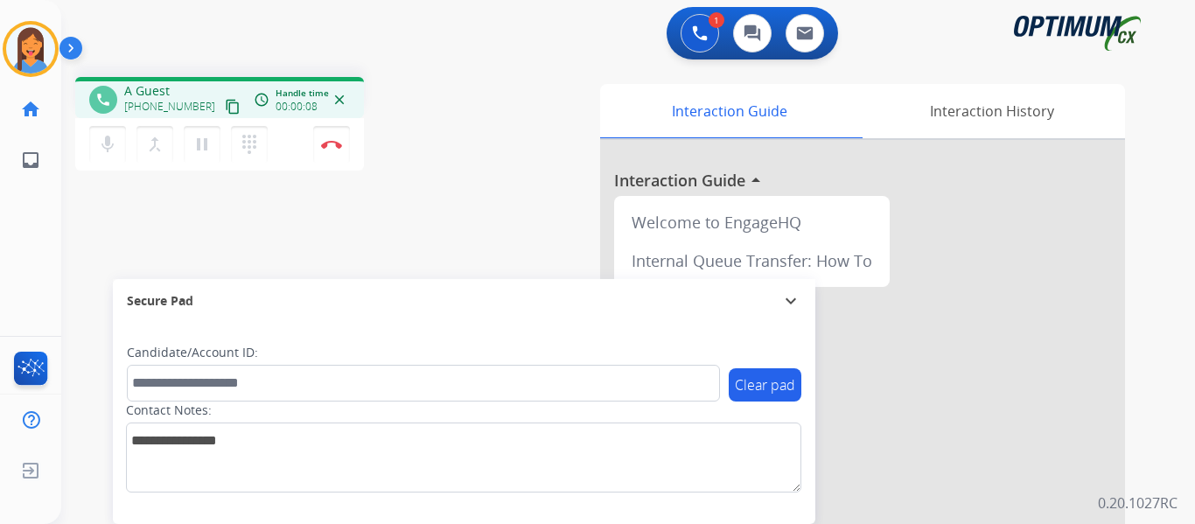
click at [225, 104] on mat-icon "content_copy" at bounding box center [233, 107] width 16 height 16
click at [442, 186] on div "phone [PHONE_NUMBER] [PHONE_NUMBER] content_copy access_time Call metrics Queue…" at bounding box center [606, 427] width 1091 height 729
click at [225, 108] on mat-icon "content_copy" at bounding box center [233, 107] width 16 height 16
click at [336, 140] on img at bounding box center [331, 144] width 21 height 9
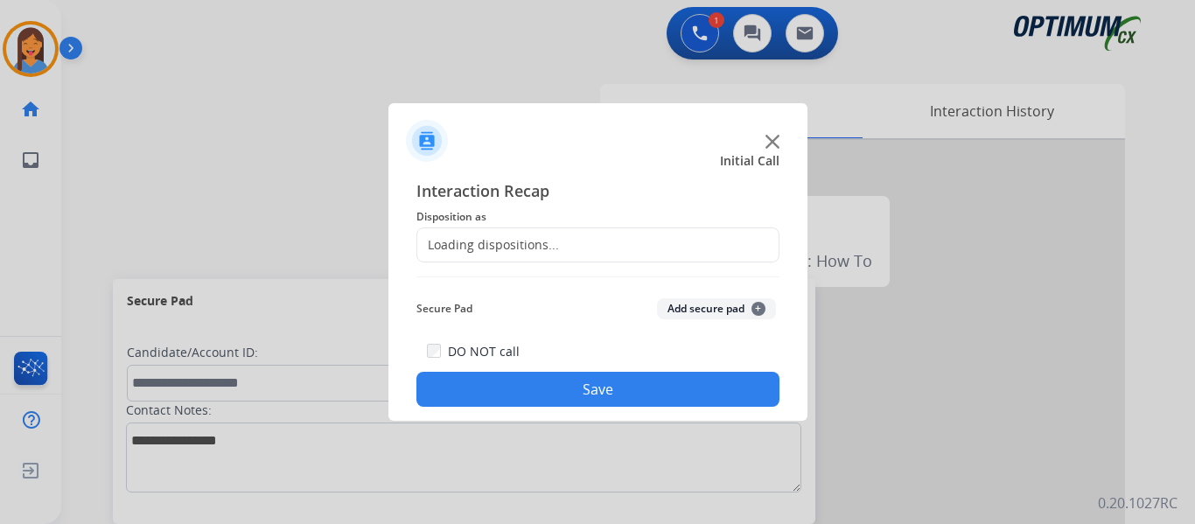
click at [543, 239] on div "Loading dispositions..." at bounding box center [488, 244] width 142 height 17
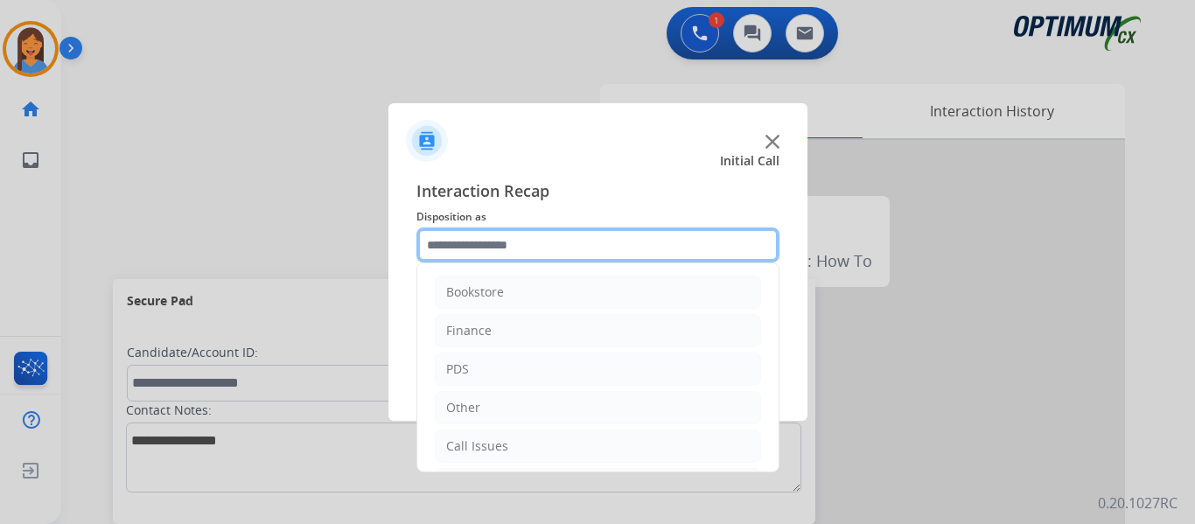
click at [484, 240] on input "text" at bounding box center [597, 244] width 363 height 35
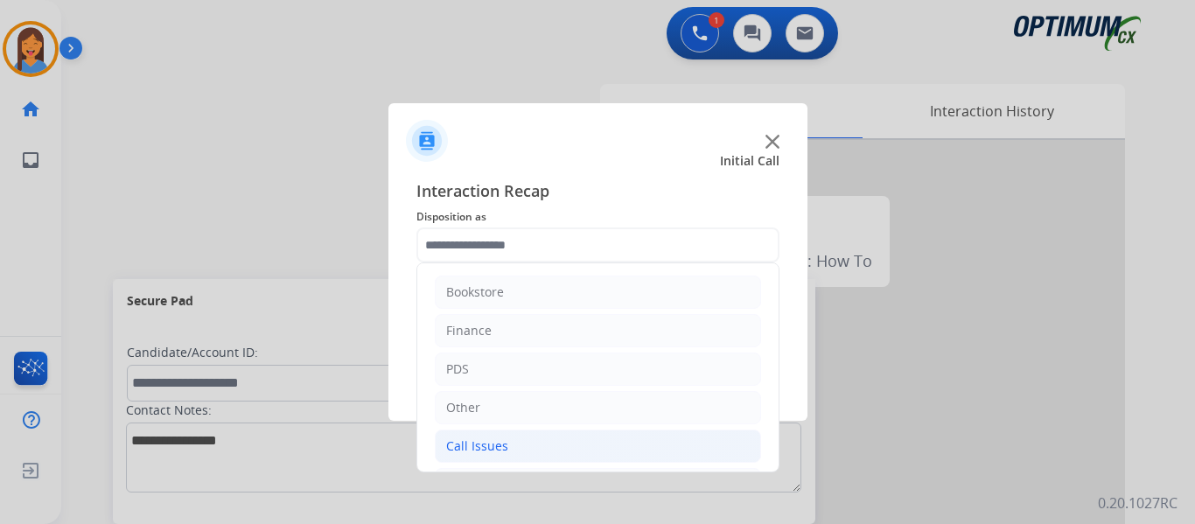
click at [473, 436] on li "Call Issues" at bounding box center [598, 445] width 326 height 33
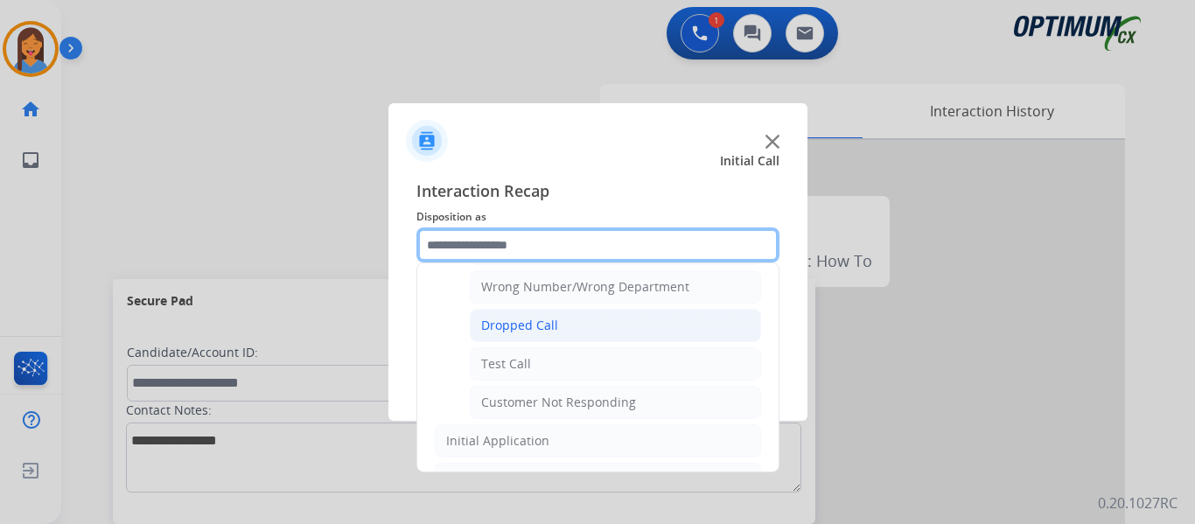
scroll to position [262, 0]
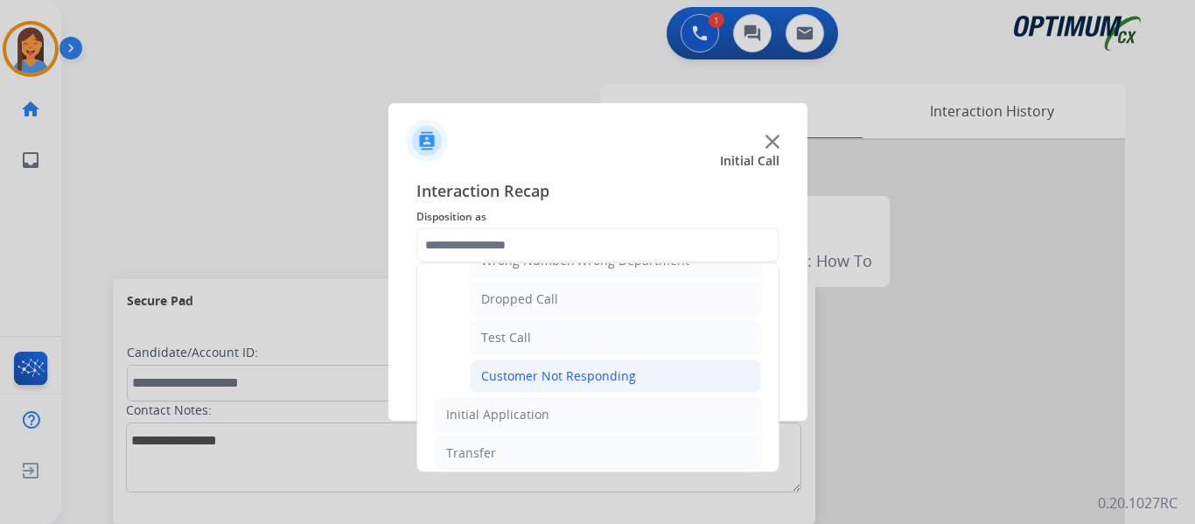
click at [527, 373] on div "Customer Not Responding" at bounding box center [558, 375] width 155 height 17
type input "**********"
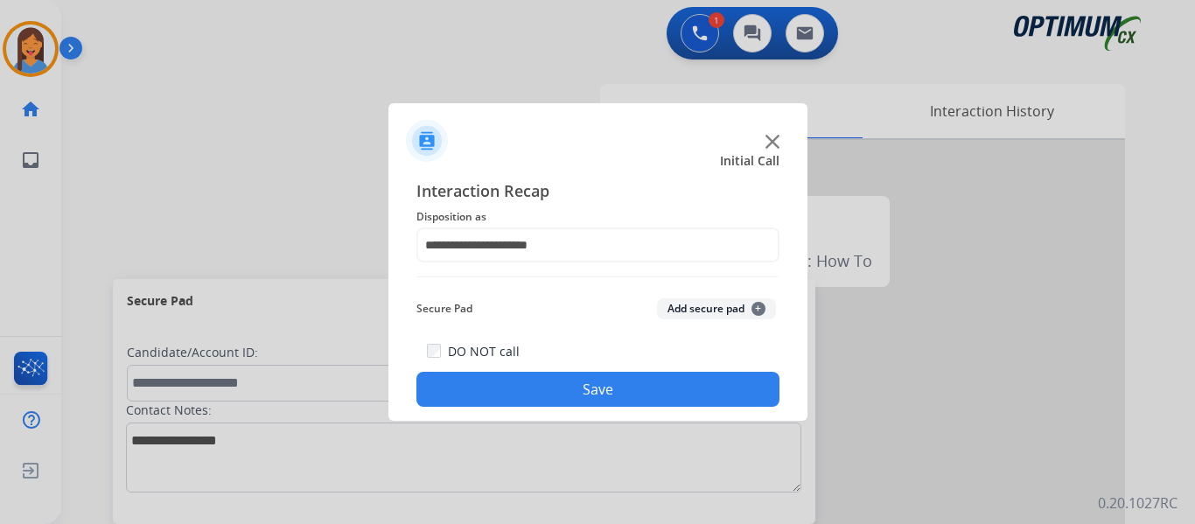
click at [533, 391] on button "Save" at bounding box center [597, 389] width 363 height 35
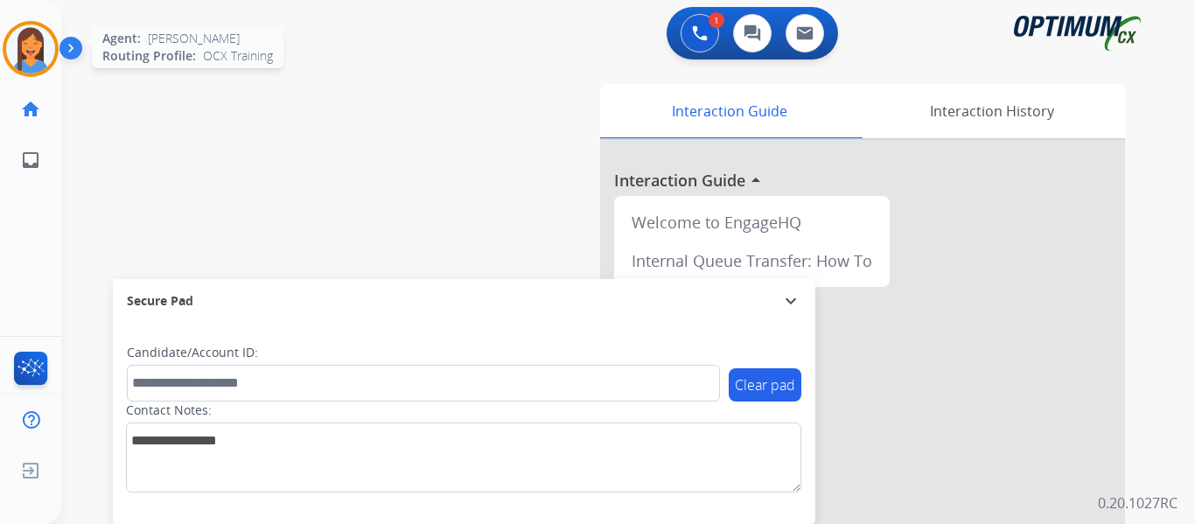
click at [26, 56] on img at bounding box center [30, 48] width 49 height 49
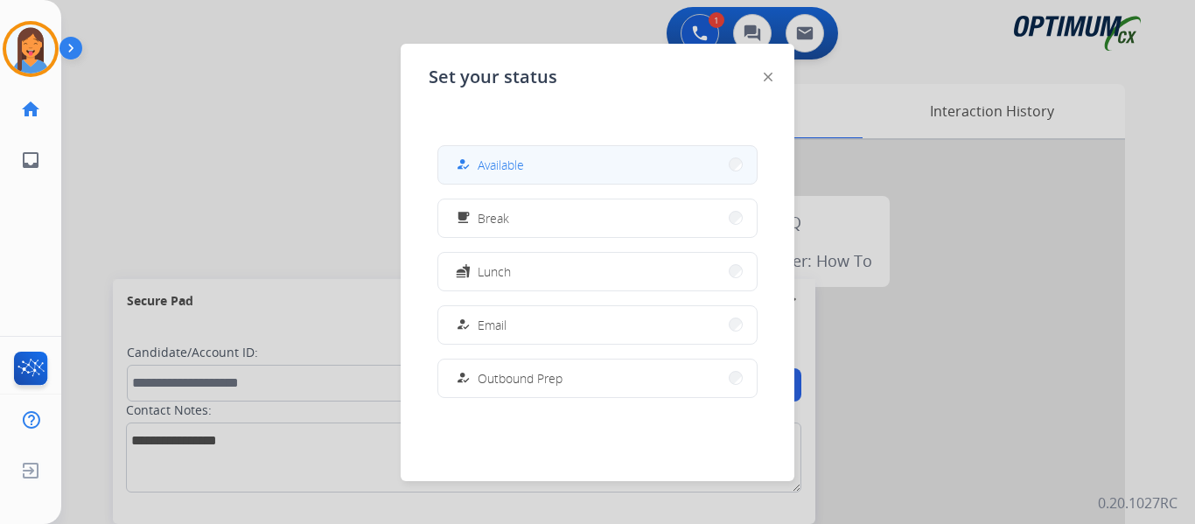
click at [523, 170] on span "Available" at bounding box center [500, 165] width 46 height 18
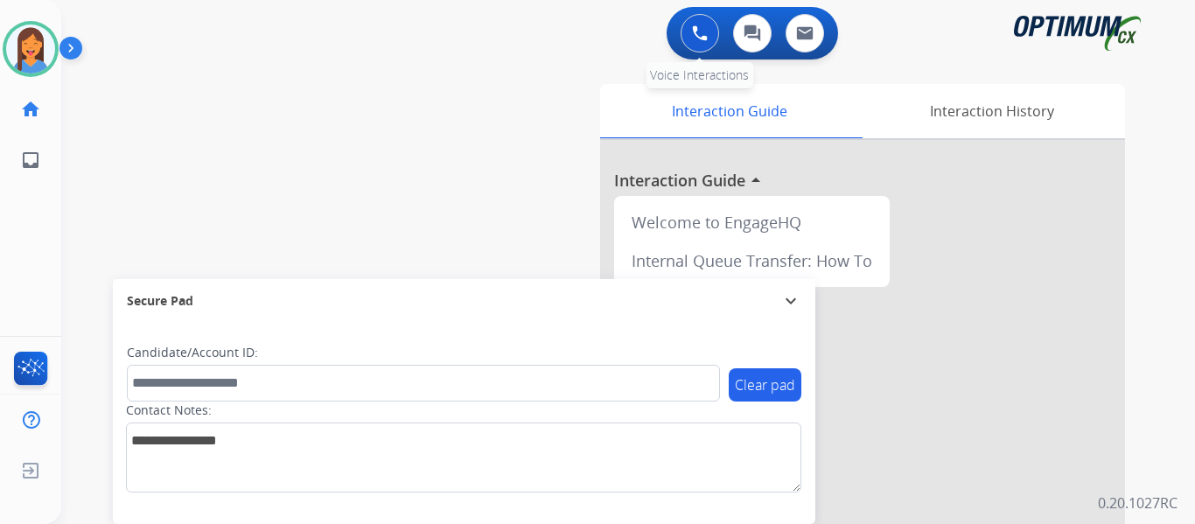
click at [698, 45] on button at bounding box center [699, 33] width 38 height 38
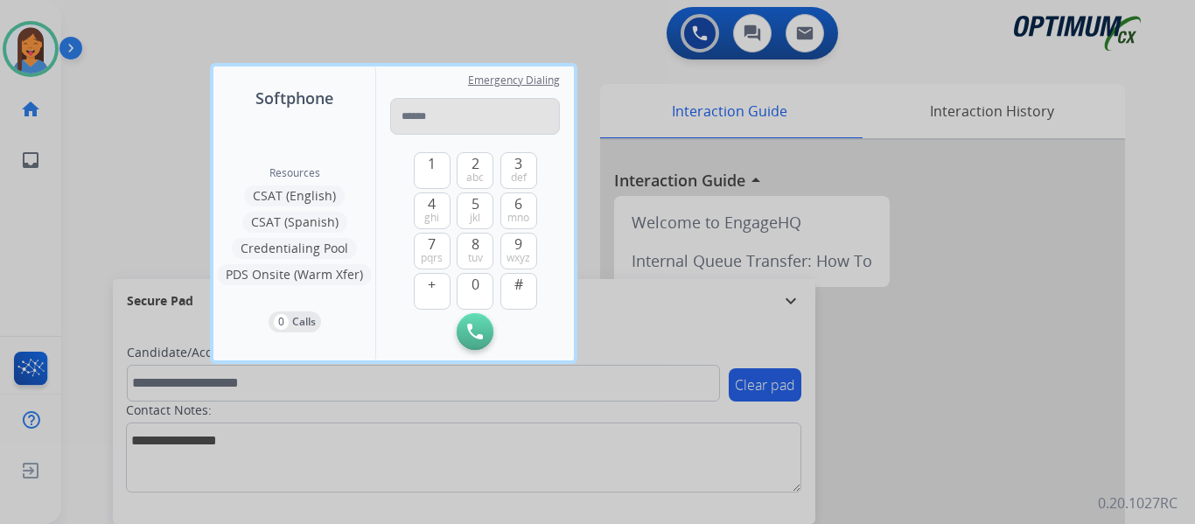
click at [435, 112] on input "tel" at bounding box center [475, 116] width 170 height 37
click at [414, 116] on input "**********" at bounding box center [475, 116] width 170 height 37
type input "**********"
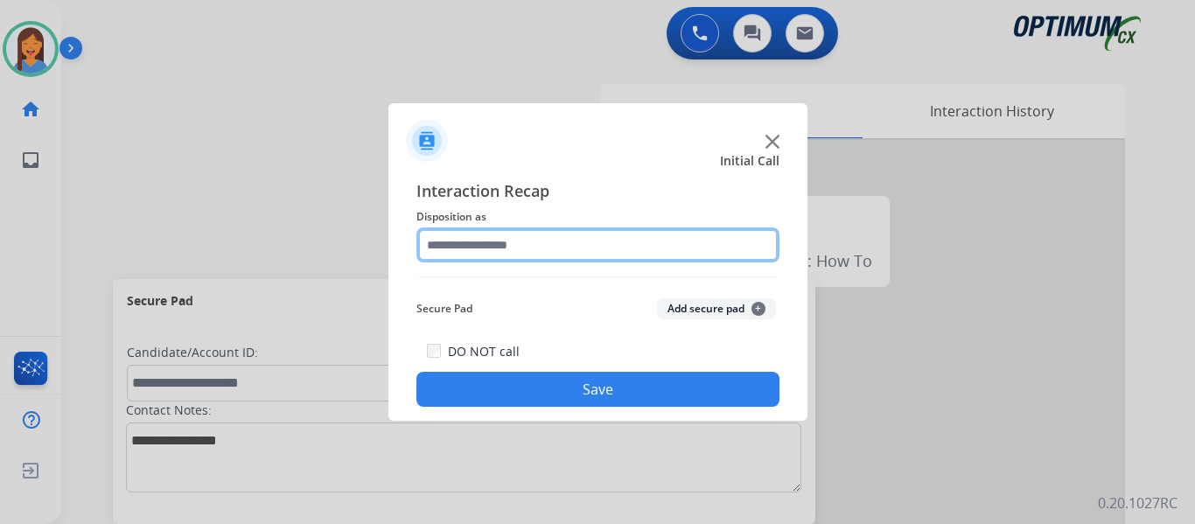
click at [496, 241] on input "text" at bounding box center [597, 244] width 363 height 35
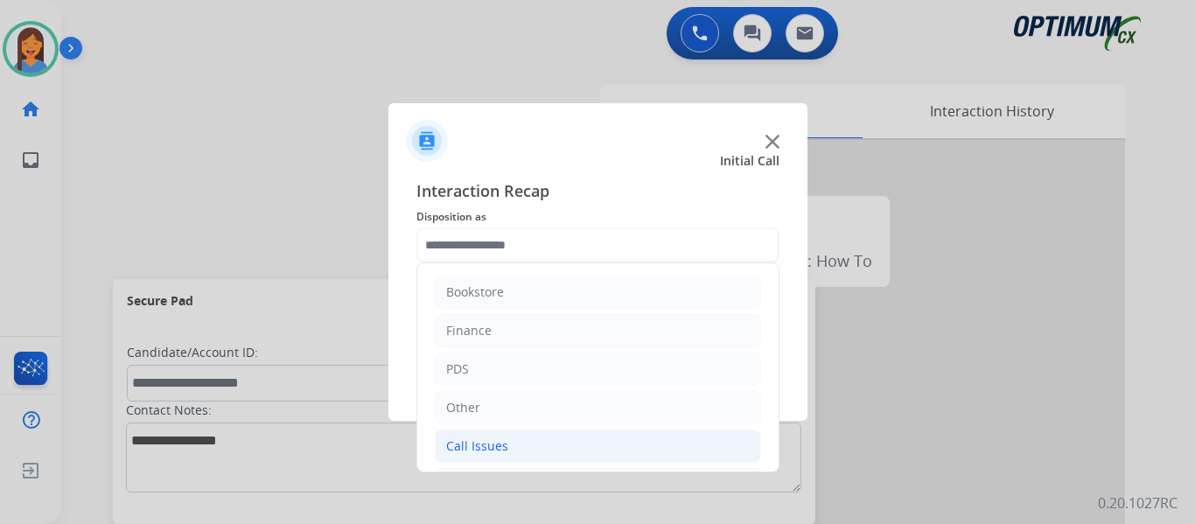
click at [523, 442] on li "Call Issues" at bounding box center [598, 445] width 326 height 33
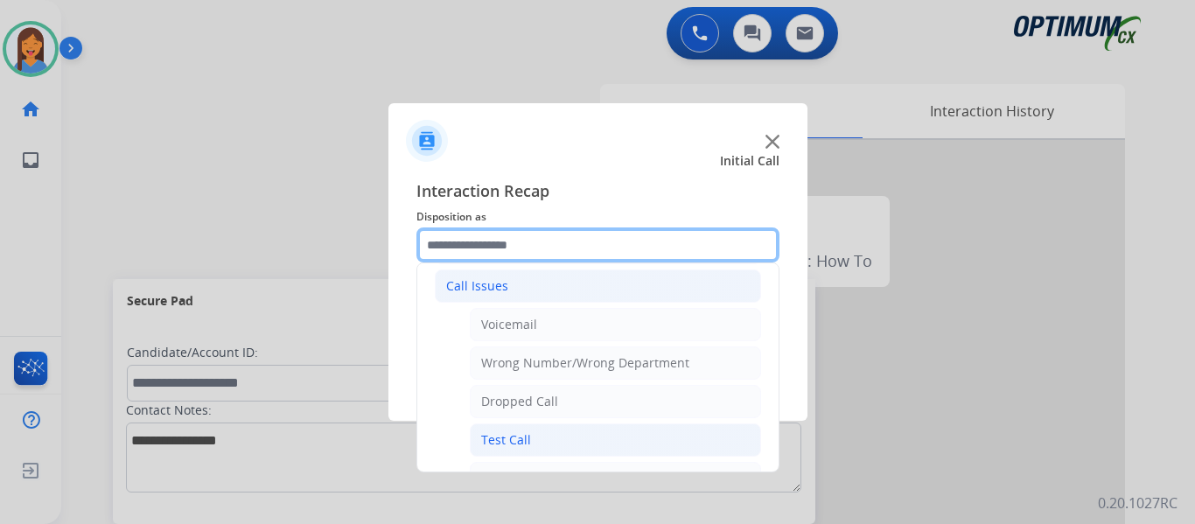
scroll to position [175, 0]
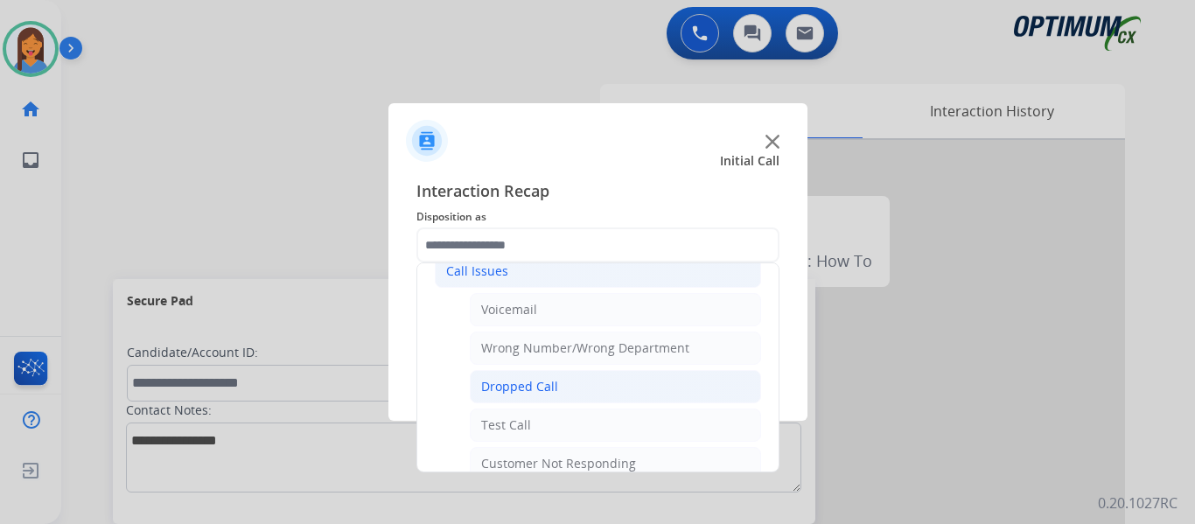
click at [552, 378] on div "Dropped Call" at bounding box center [519, 386] width 77 height 17
type input "**********"
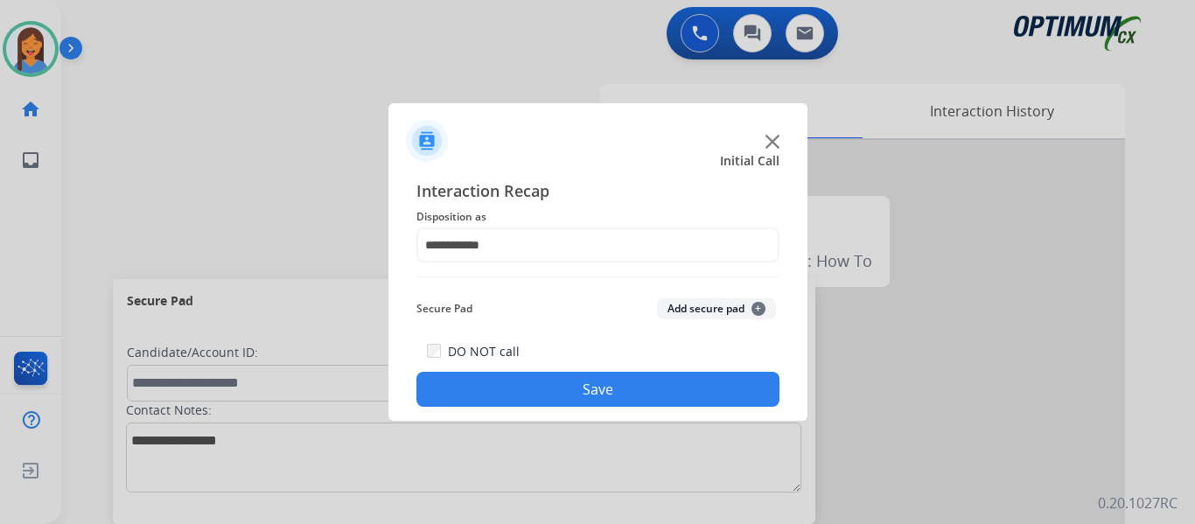
click at [552, 397] on button "Save" at bounding box center [597, 389] width 363 height 35
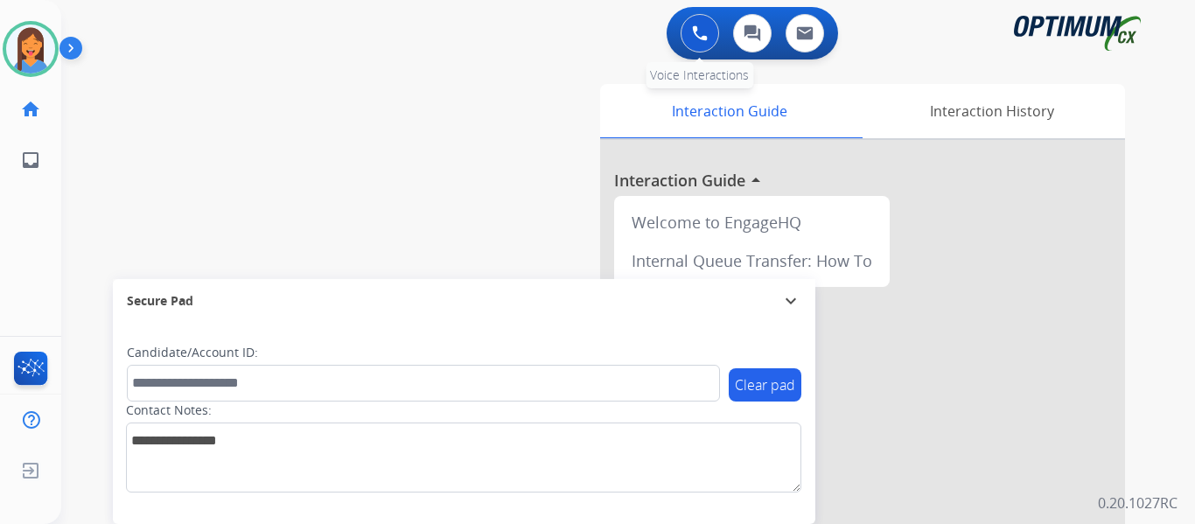
click at [686, 32] on button at bounding box center [699, 33] width 38 height 38
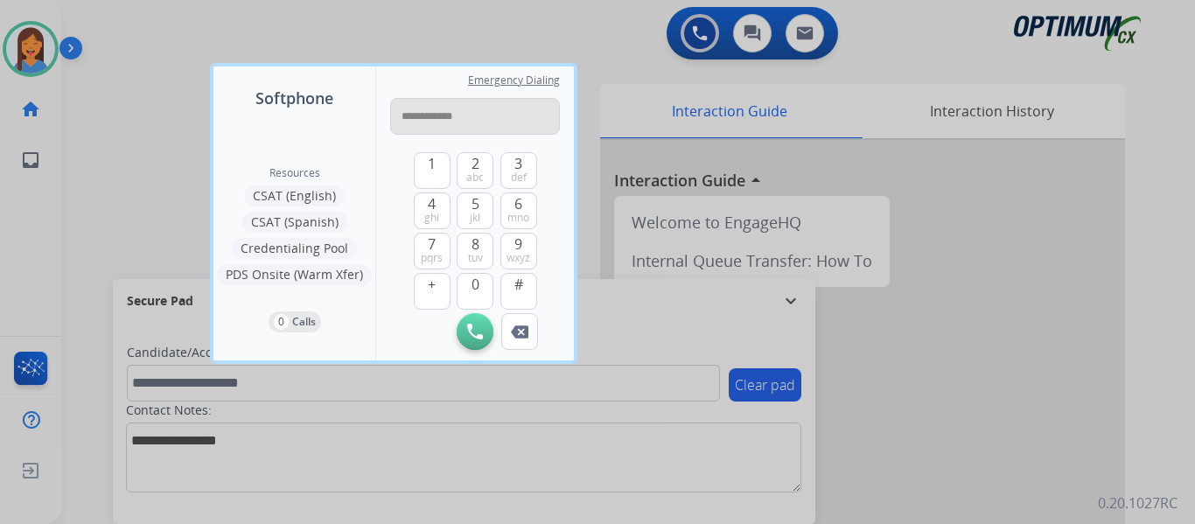
click at [412, 115] on input "**********" at bounding box center [475, 116] width 170 height 37
type input "**********"
click at [466, 333] on button "Initiate Call" at bounding box center [474, 331] width 37 height 37
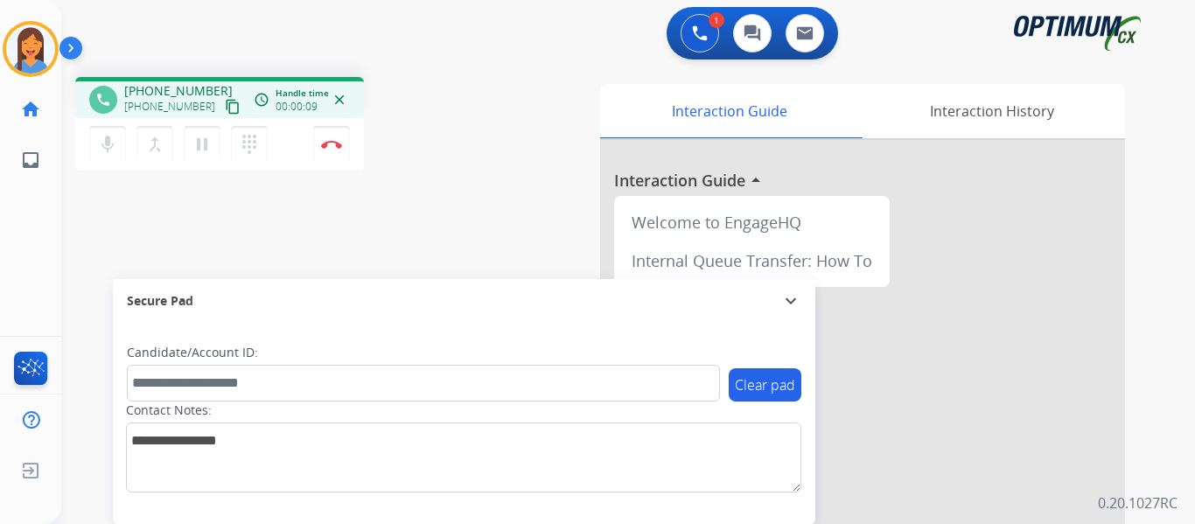
click at [505, 161] on div "phone [PHONE_NUMBER] [PHONE_NUMBER] content_copy access_time Call metrics Queue…" at bounding box center [291, 126] width 432 height 99
click at [459, 155] on div "phone [PHONE_NUMBER] [PHONE_NUMBER] content_copy access_time Call metrics Queue…" at bounding box center [291, 126] width 432 height 99
click at [334, 143] on img at bounding box center [331, 144] width 21 height 9
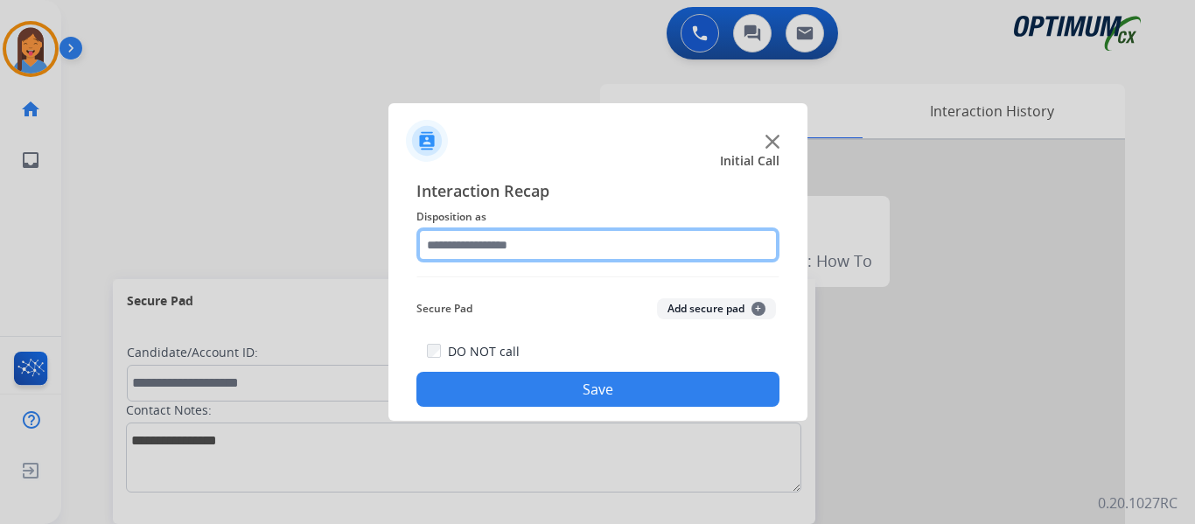
click at [453, 244] on input "text" at bounding box center [597, 244] width 363 height 35
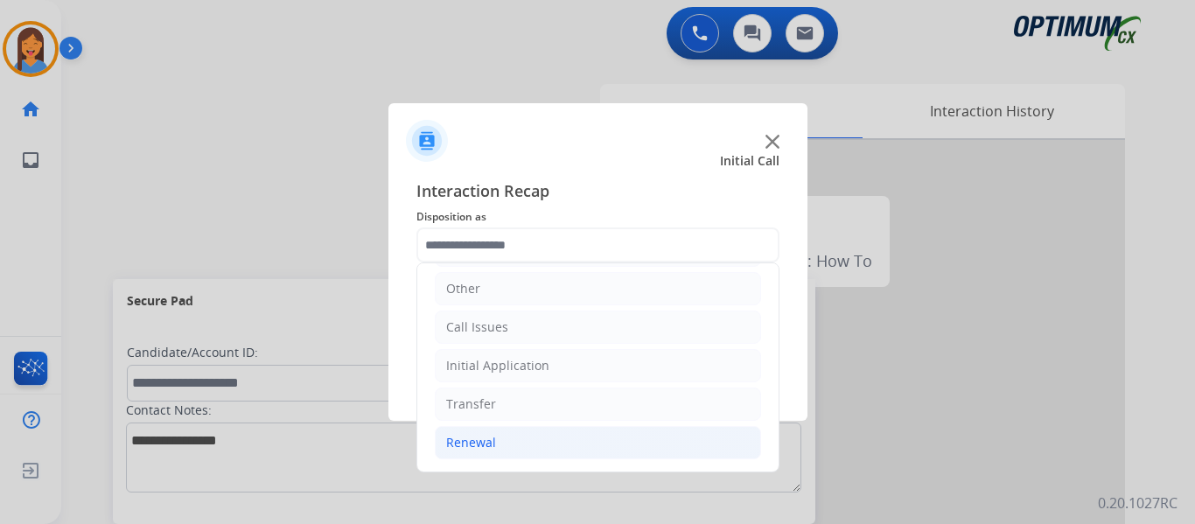
click at [489, 445] on div "Renewal" at bounding box center [471, 442] width 50 height 17
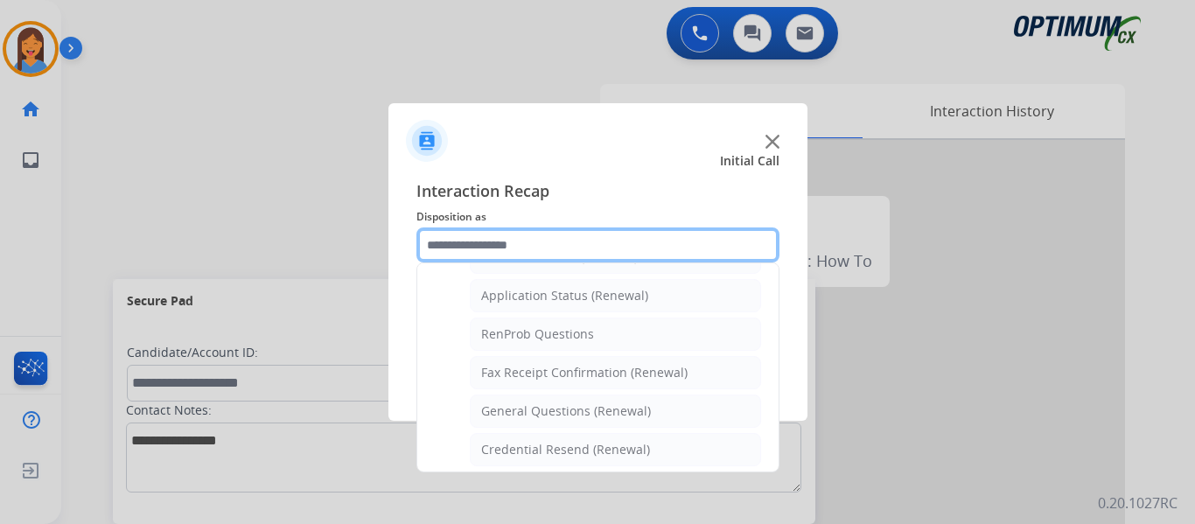
scroll to position [381, 0]
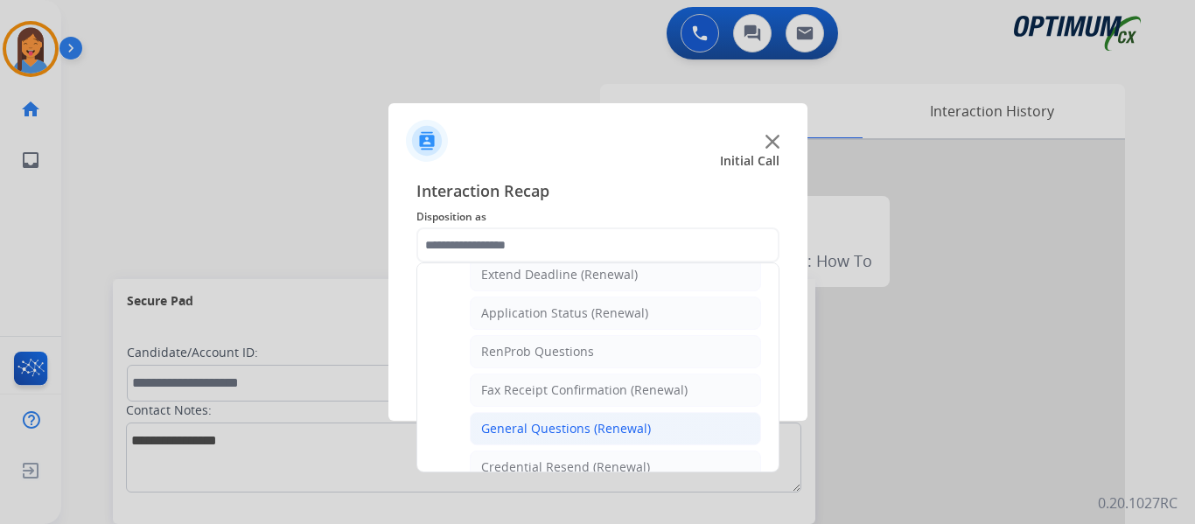
click at [538, 430] on div "General Questions (Renewal)" at bounding box center [566, 428] width 170 height 17
type input "**********"
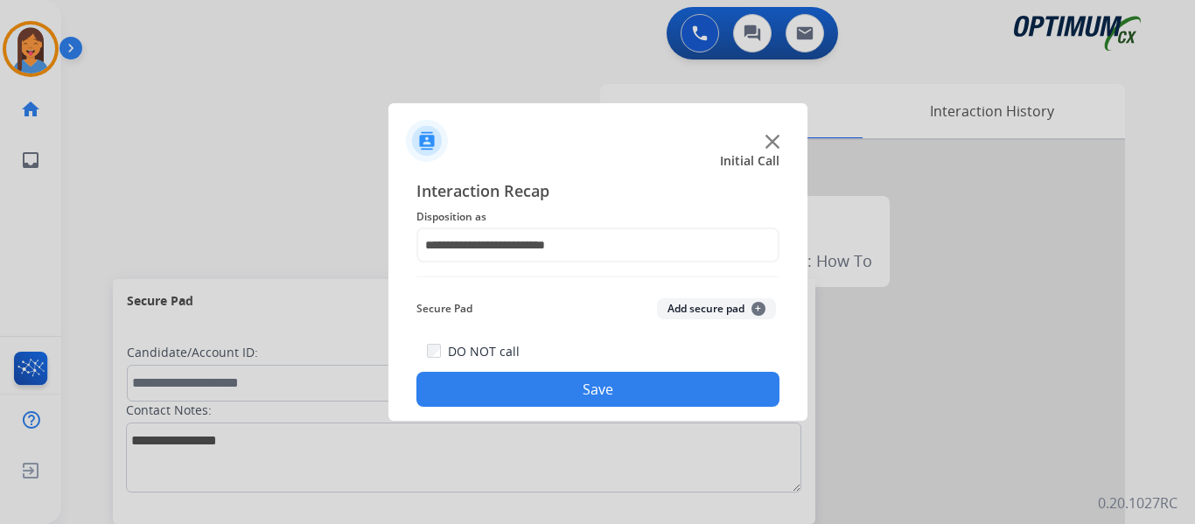
click at [531, 394] on button "Save" at bounding box center [597, 389] width 363 height 35
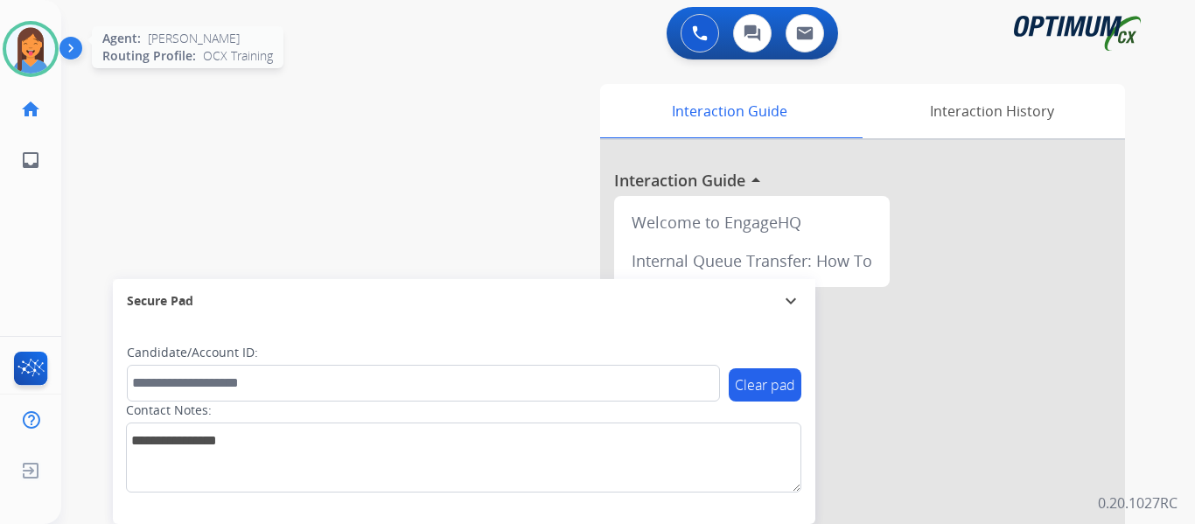
click at [21, 59] on img at bounding box center [30, 48] width 49 height 49
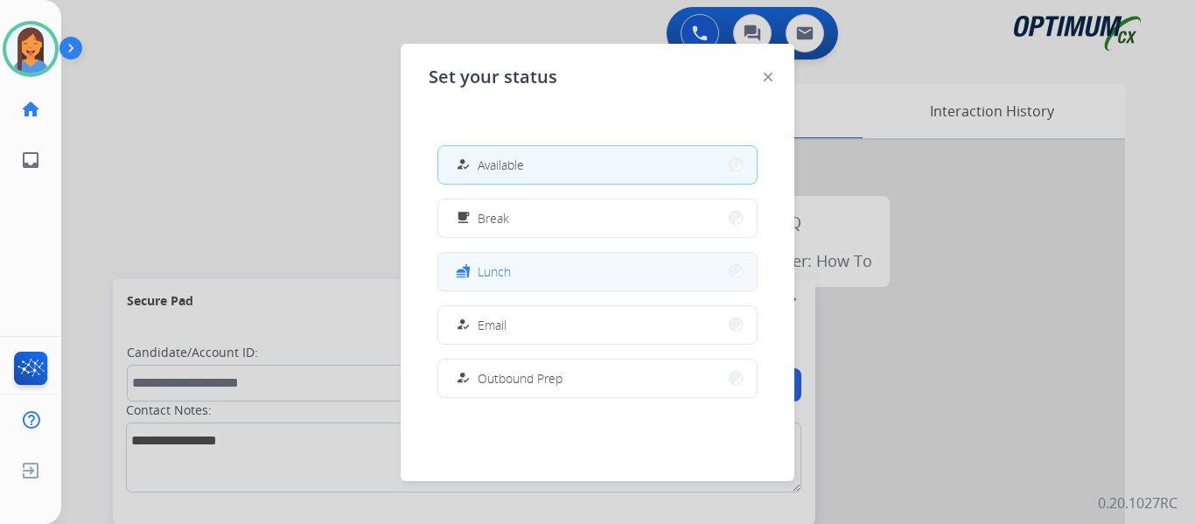
click at [509, 266] on span "Lunch" at bounding box center [493, 271] width 33 height 18
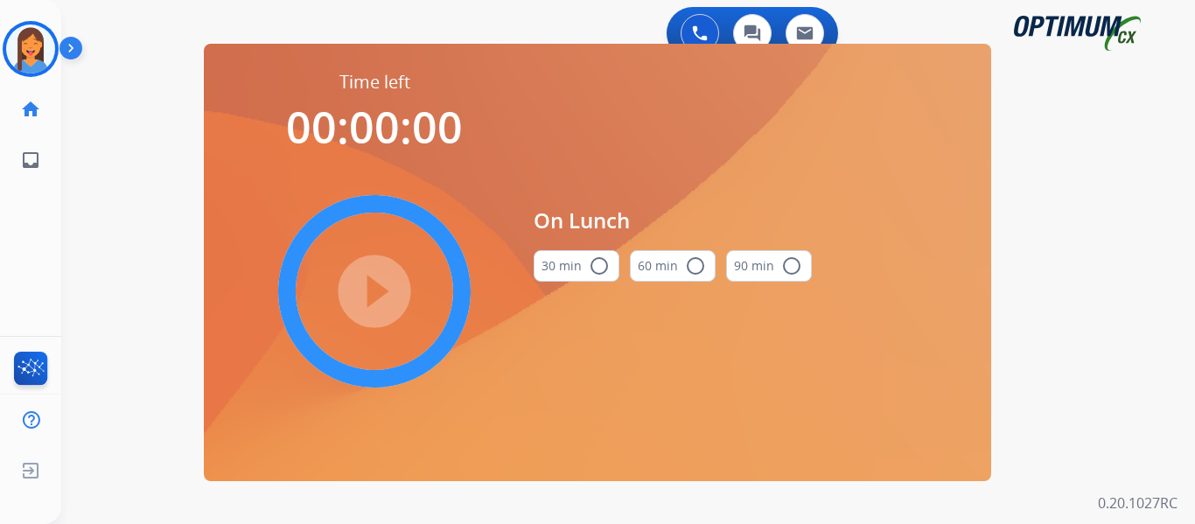
click at [579, 266] on button "30 min radio_button_unchecked" at bounding box center [576, 265] width 86 height 31
click at [364, 281] on mat-icon "play_circle_filled" at bounding box center [374, 291] width 21 height 21
